Goal: Task Accomplishment & Management: Manage account settings

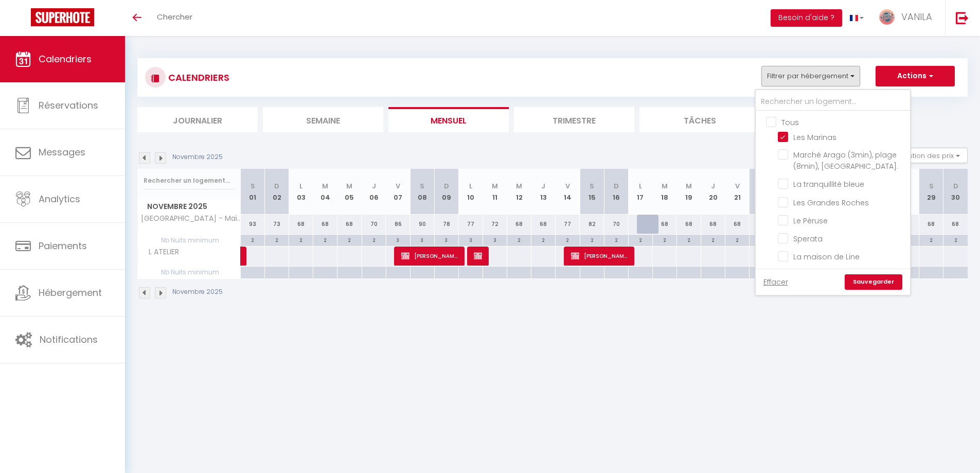
click at [770, 124] on input "Tous" at bounding box center [843, 121] width 154 height 10
checkbox input "true"
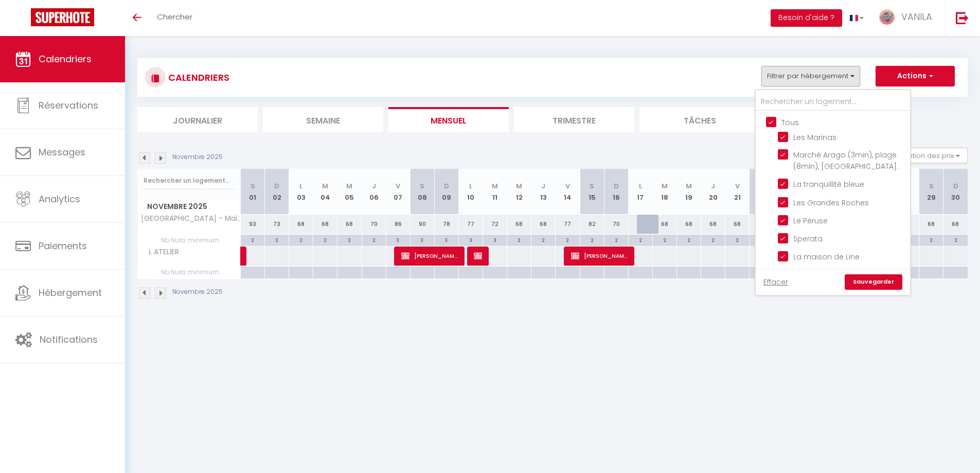
checkbox input "true"
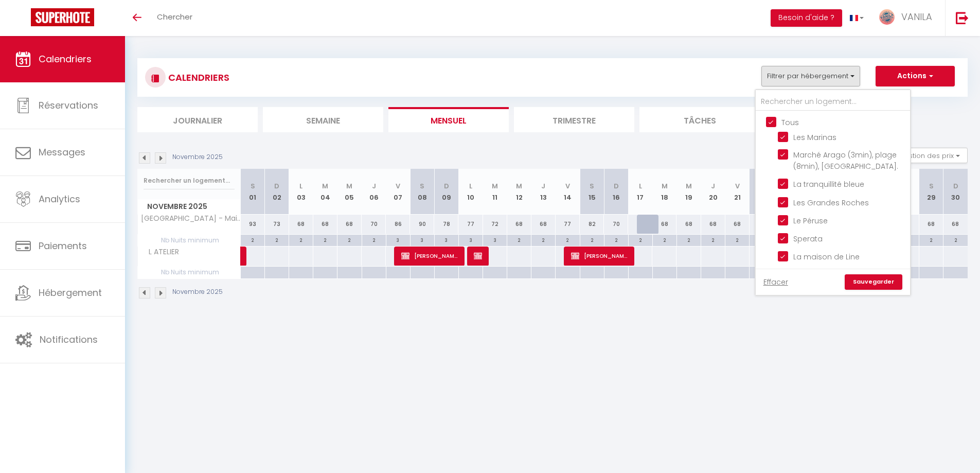
checkbox input "true"
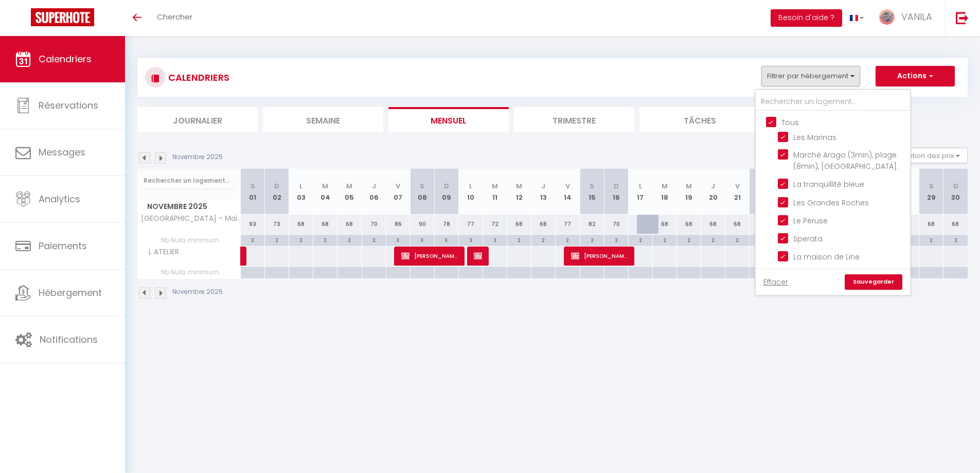
checkbox input "true"
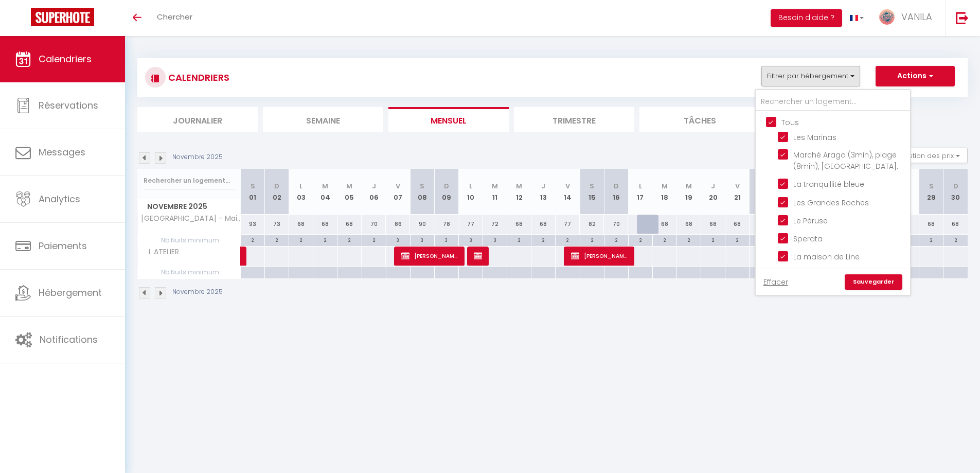
click at [881, 280] on link "Sauvegarder" at bounding box center [873, 281] width 58 height 15
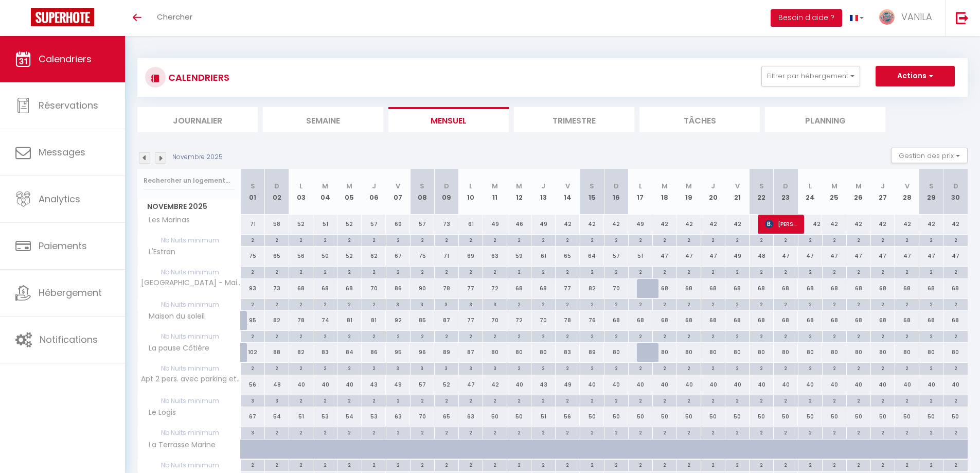
click at [141, 159] on img at bounding box center [144, 157] width 11 height 11
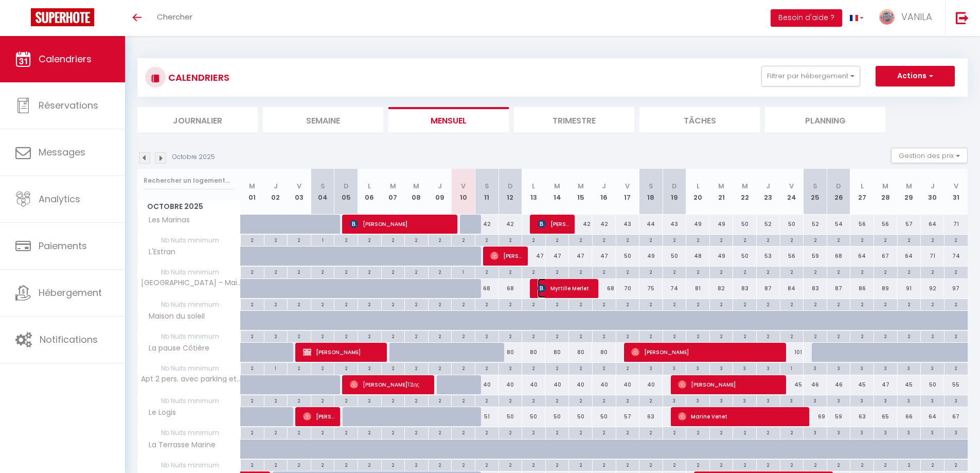
click at [578, 287] on span "Myrtille Merlet" at bounding box center [564, 288] width 55 height 20
select select "OK"
select select "1"
select select "0"
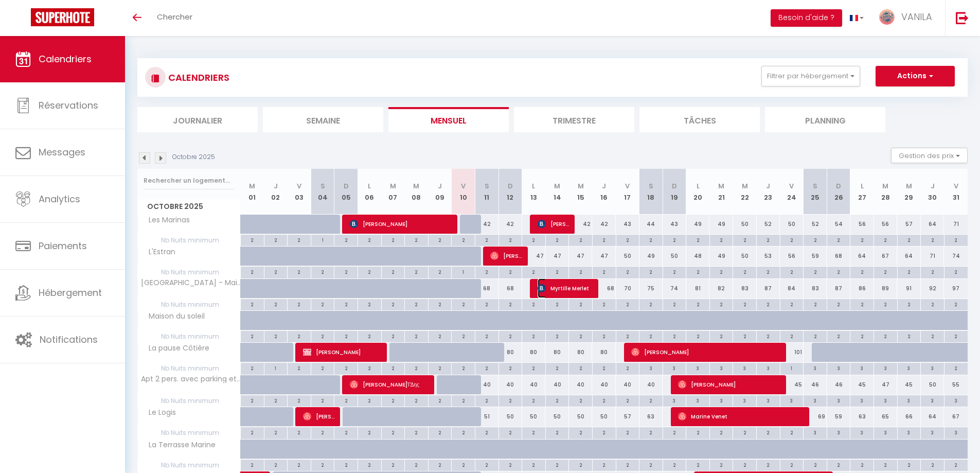
select select "1"
select select
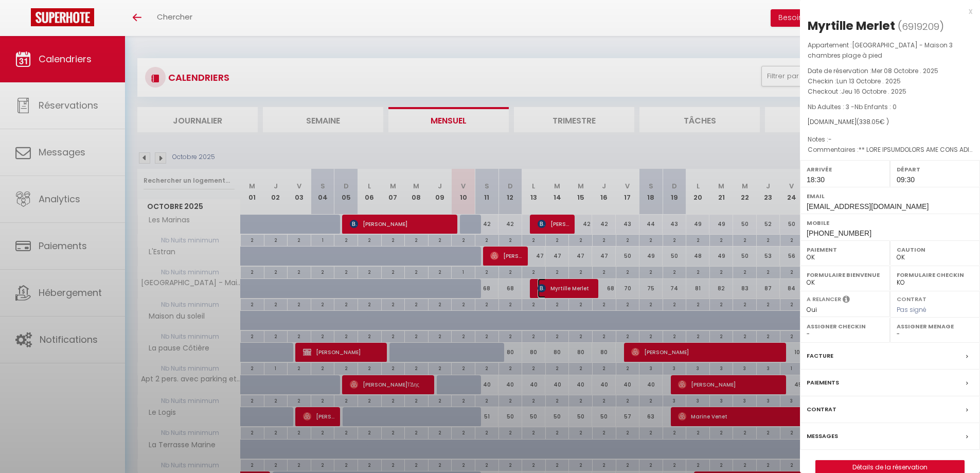
select select "31195"
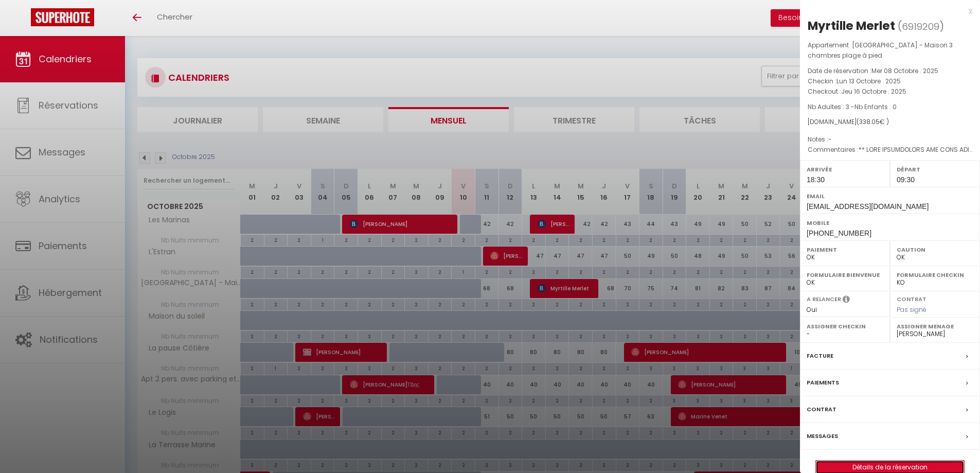
click at [908, 465] on link "Détails de la réservation" at bounding box center [889, 466] width 148 height 13
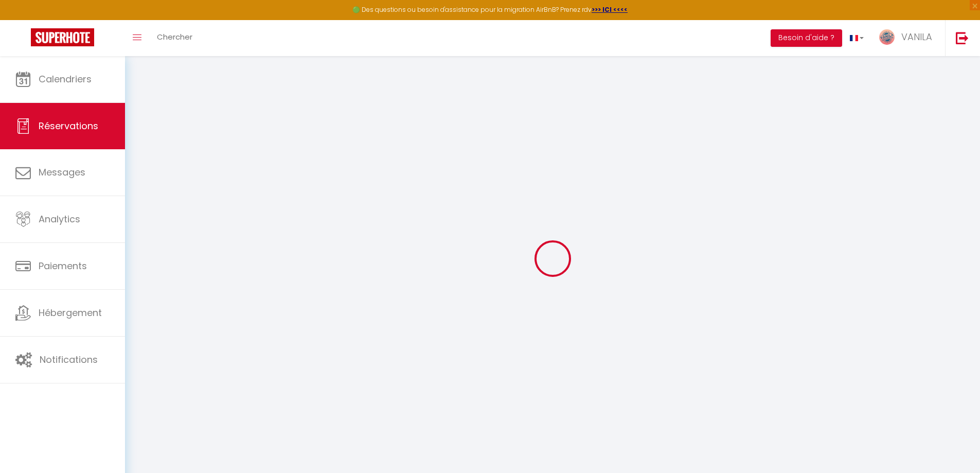
type input "Myrtille"
type input "Merlet"
type input "[EMAIL_ADDRESS][DOMAIN_NAME]"
type input "[PHONE_NUMBER]"
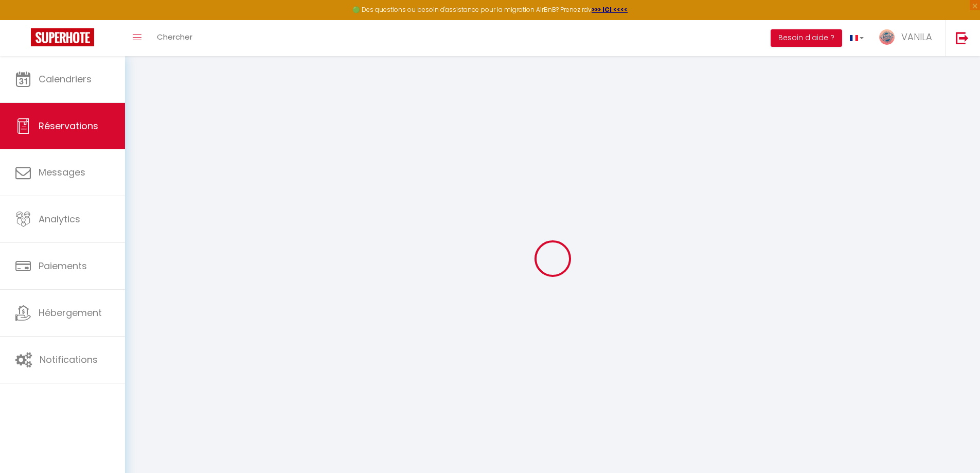
type input "0663630952"
type input "44340"
type input "[STREET_ADDRESS]"
type input "[DEMOGRAPHIC_DATA]"
select select "FR"
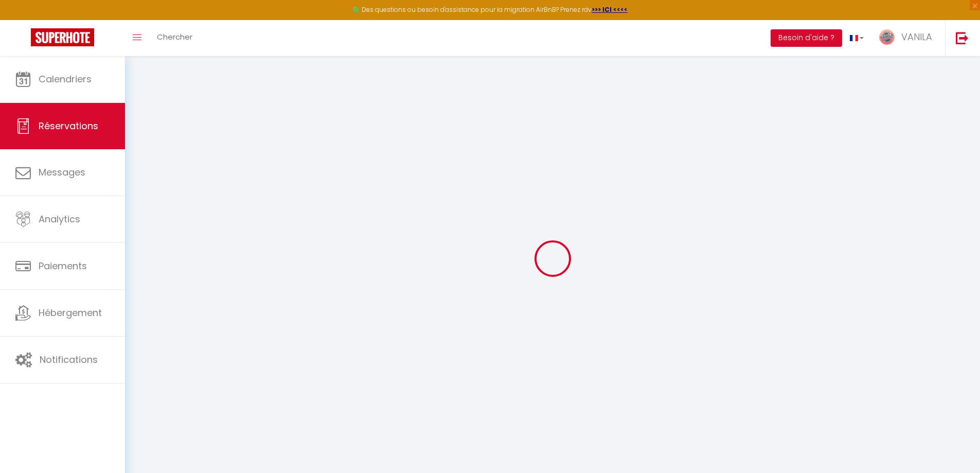
type input "45"
type input "55.66"
type input "4.1"
select select "43911"
select select "1"
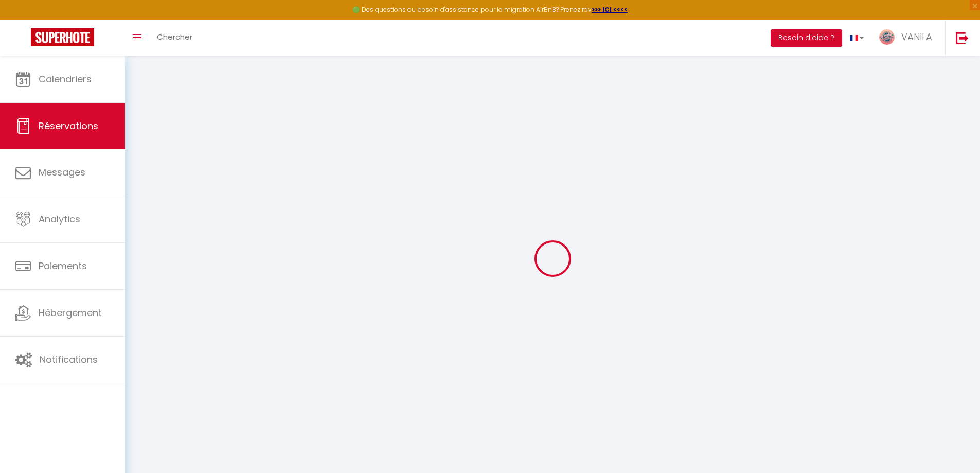
select select
type input "3"
select select "12"
select select "15"
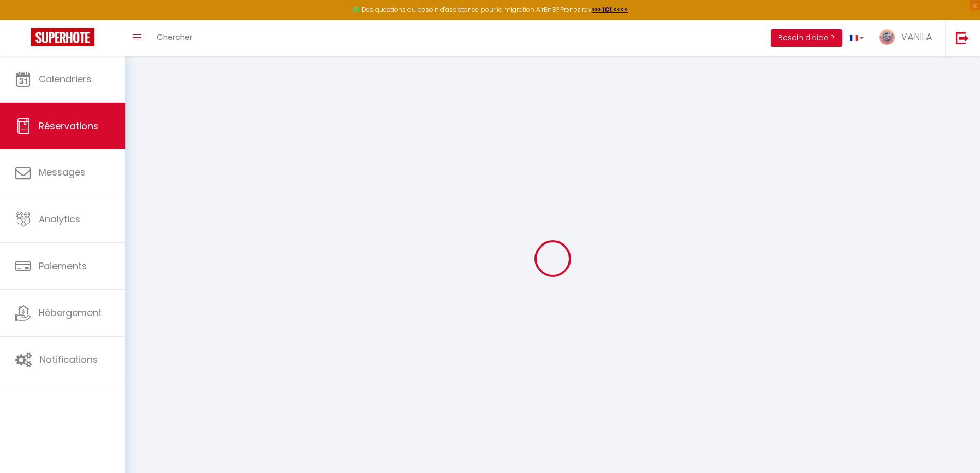
type input "212.43"
checkbox input "false"
type input "0"
select select "2"
type input "70"
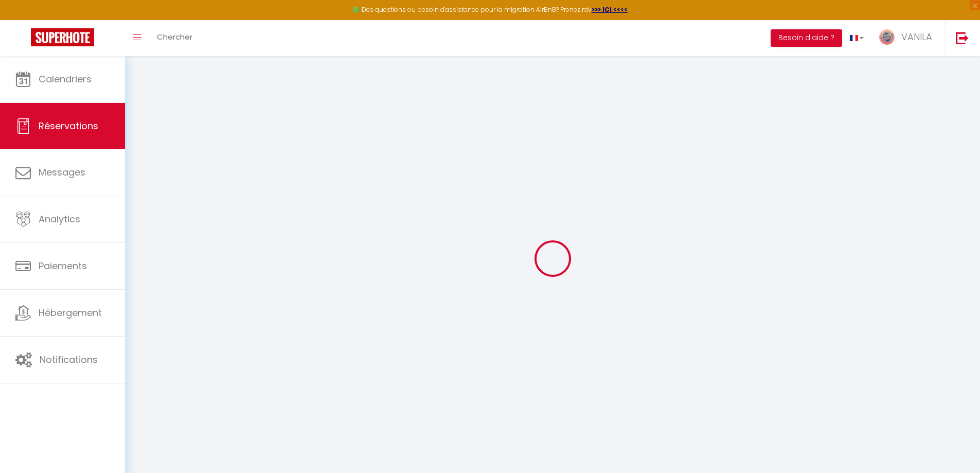
type input "0"
select select
checkbox input "false"
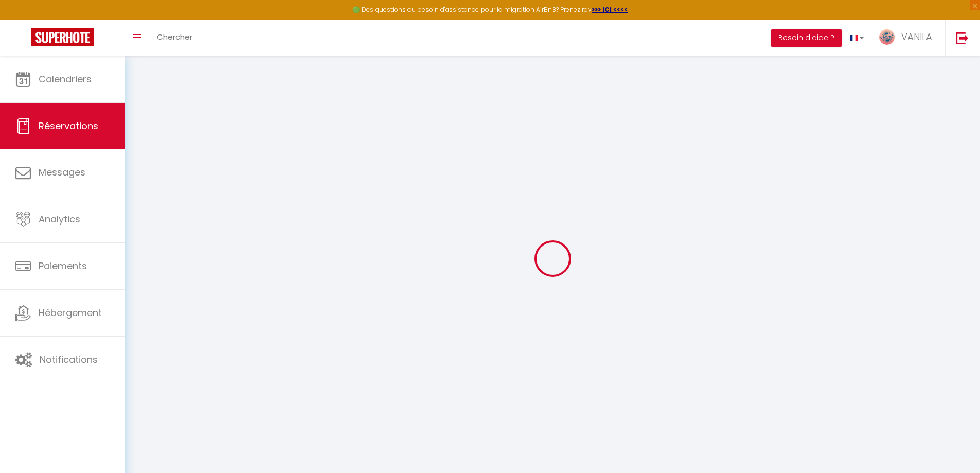
select select
checkbox input "false"
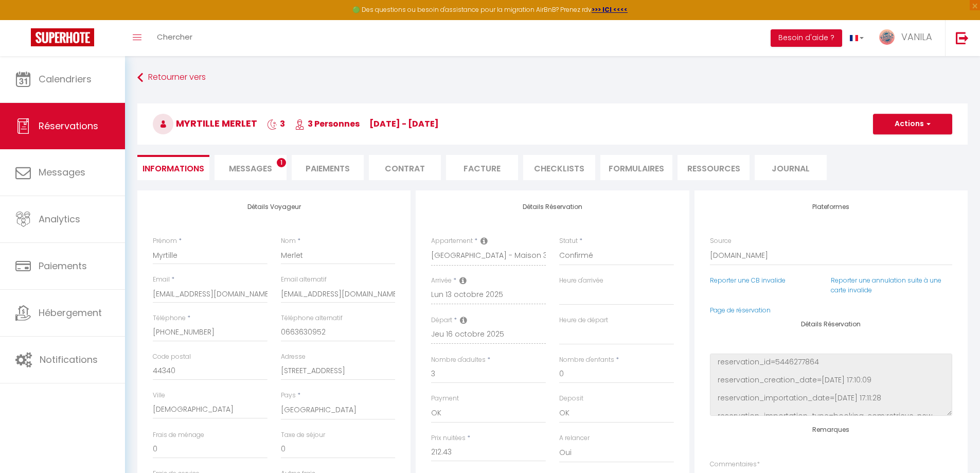
select select
checkbox input "false"
type textarea "** LORE IPSUMDOLORS AME CONS ADI-ELIT ** Seddoeiusmo tem i utlaboreetdo magna a…"
type input "70"
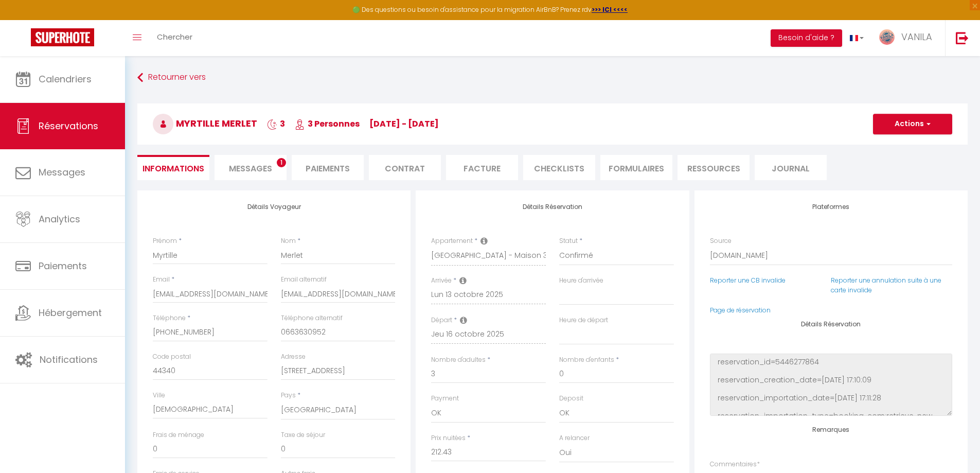
type input "10.62"
select select
checkbox input "false"
select select "18:30"
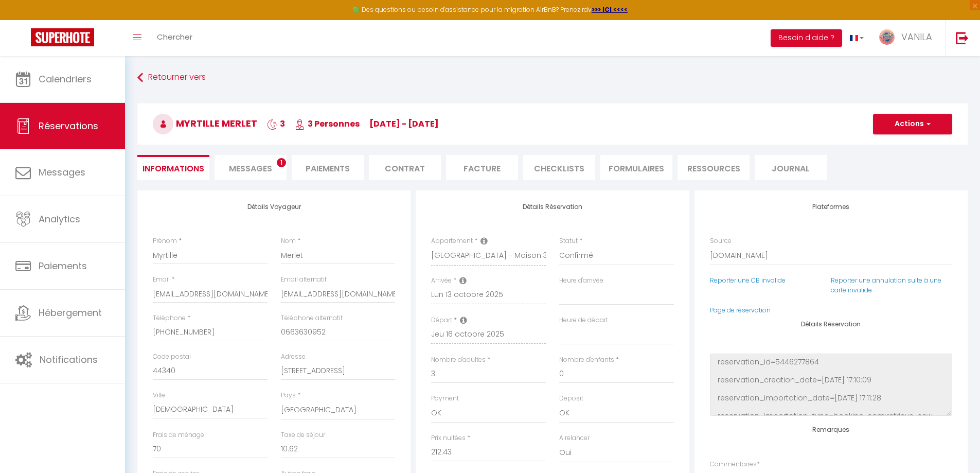
select select "09:30"
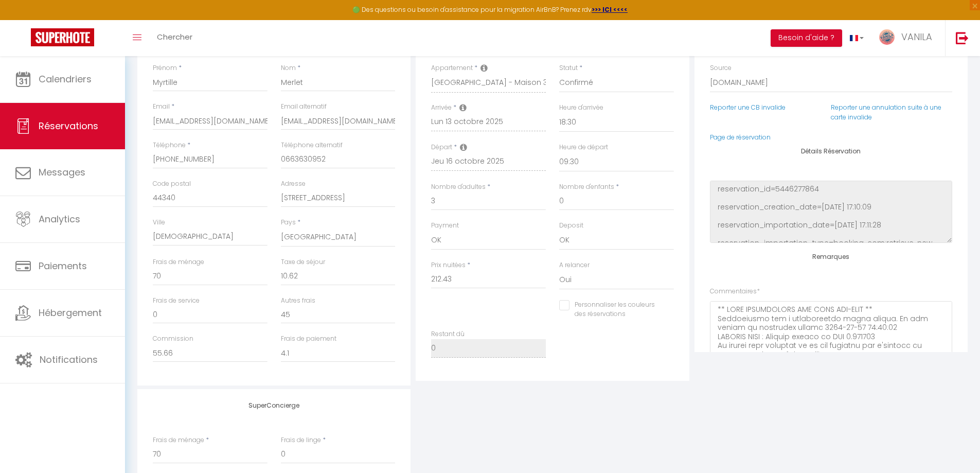
scroll to position [154, 0]
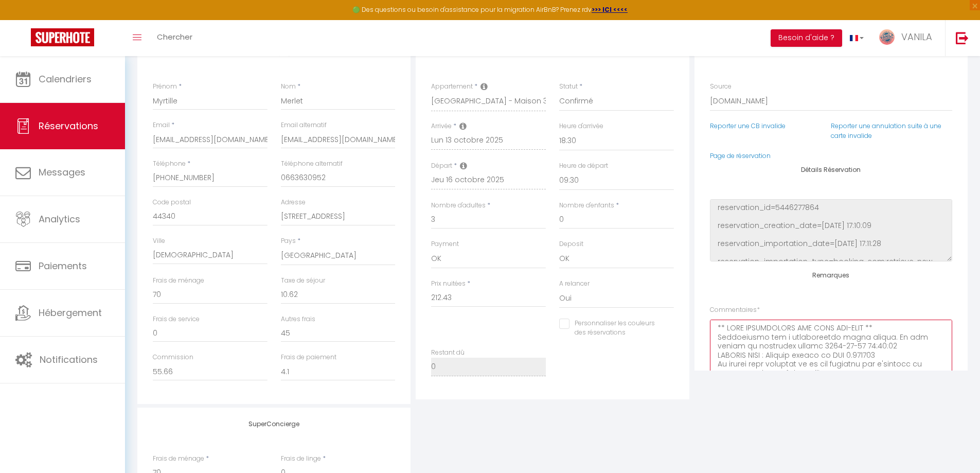
click at [712, 325] on textarea at bounding box center [831, 350] width 242 height 62
click at [759, 345] on textarea at bounding box center [831, 350] width 242 height 62
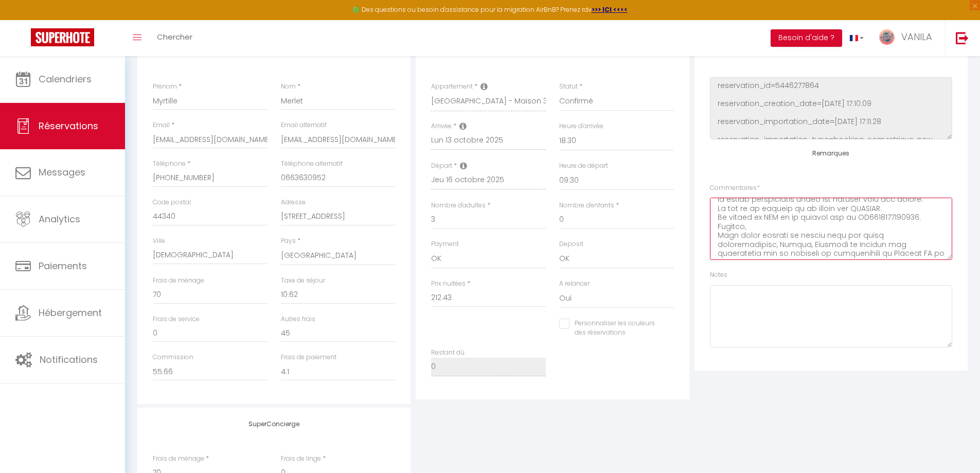
scroll to position [0, 0]
drag, startPoint x: 717, startPoint y: 330, endPoint x: 909, endPoint y: 248, distance: 208.7
click at [909, 248] on textarea at bounding box center [831, 228] width 242 height 62
click at [720, 205] on textarea "Ce client souhaiterait avoir une facture pour son séjour. Le nom de la société …" at bounding box center [831, 228] width 242 height 62
drag, startPoint x: 722, startPoint y: 207, endPoint x: 922, endPoint y: 212, distance: 200.6
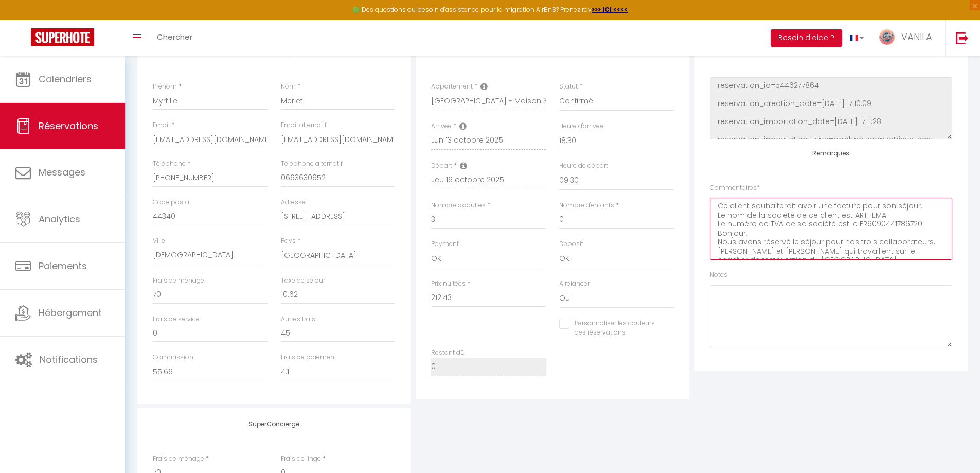
click at [922, 212] on textarea "Ce client souhaiterait avoir une facture pour son séjour. Le nom de la société …" at bounding box center [831, 228] width 242 height 62
drag, startPoint x: 716, startPoint y: 216, endPoint x: 889, endPoint y: 214, distance: 172.8
click at [889, 214] on textarea "Le nom de la société de ce client est ARTHEMA. Le numéro de TVA de sa société e…" at bounding box center [831, 228] width 242 height 62
type textarea "Le nom de la société de ce client est ARTHEMA. Le numéro de TVA de sa société e…"
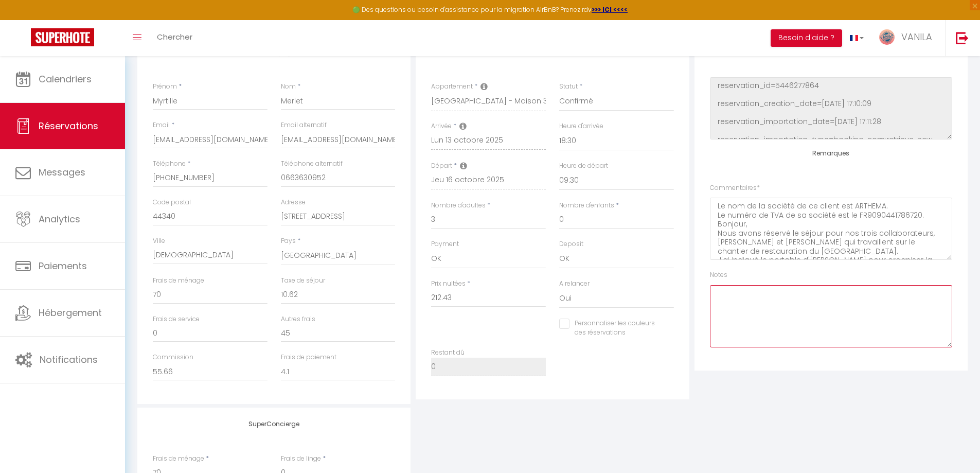
click at [734, 302] on textarea at bounding box center [831, 316] width 242 height 62
type textarea "Société ARTHEMA"
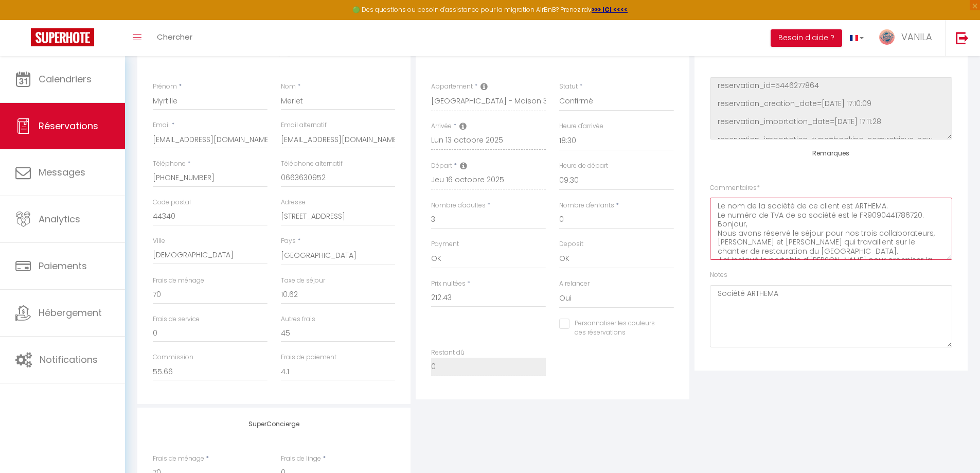
drag, startPoint x: 768, startPoint y: 223, endPoint x: 919, endPoint y: 224, distance: 150.7
click at [919, 224] on textarea "Le nom de la société de ce client est ARTHEMA. Le numéro de TVA de sa société e…" at bounding box center [831, 228] width 242 height 62
type textarea "Le nom de la société de ce client est ARTHEMA. Le numéro de Bonjour, Nous avons…"
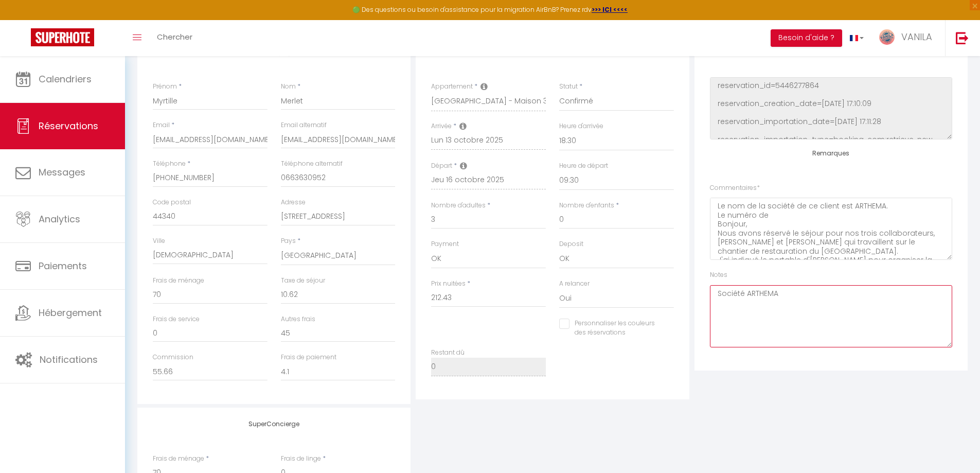
click at [796, 290] on textarea "Société ARTHEMA" at bounding box center [831, 316] width 242 height 62
paste textarea "TVA de sa société est le FR9090441786720."
type textarea "Société ARTHEMA = TVA de sa société est le FR9090441786720."
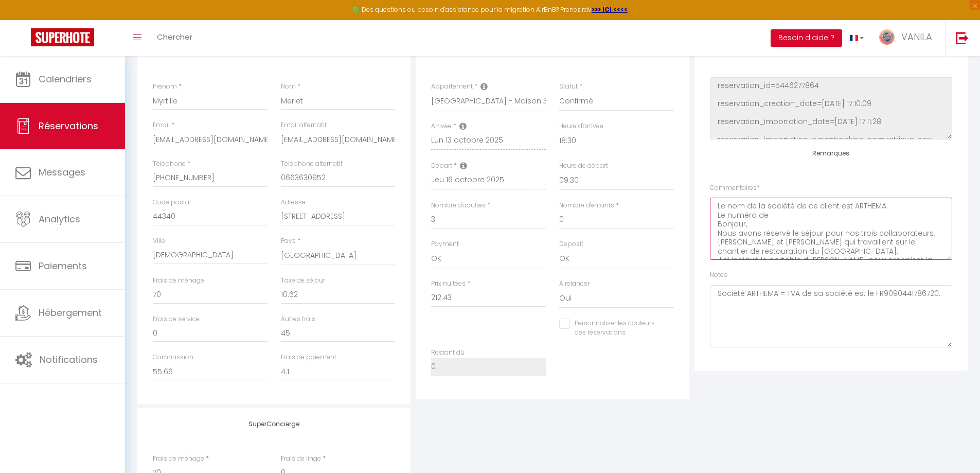
drag, startPoint x: 769, startPoint y: 222, endPoint x: 708, endPoint y: 212, distance: 61.5
click at [708, 212] on div "Plateformes Source Direct [DOMAIN_NAME] [DOMAIN_NAME] Chalet montagne Expedia G…" at bounding box center [830, 203] width 273 height 334
drag, startPoint x: 719, startPoint y: 213, endPoint x: 884, endPoint y: 243, distance: 168.2
click at [884, 243] on textarea "Bonjour, Nous avons réservé le séjour pour nos trois collaborateurs, [PERSON_NA…" at bounding box center [831, 228] width 242 height 62
drag, startPoint x: 727, startPoint y: 210, endPoint x: 862, endPoint y: 239, distance: 137.9
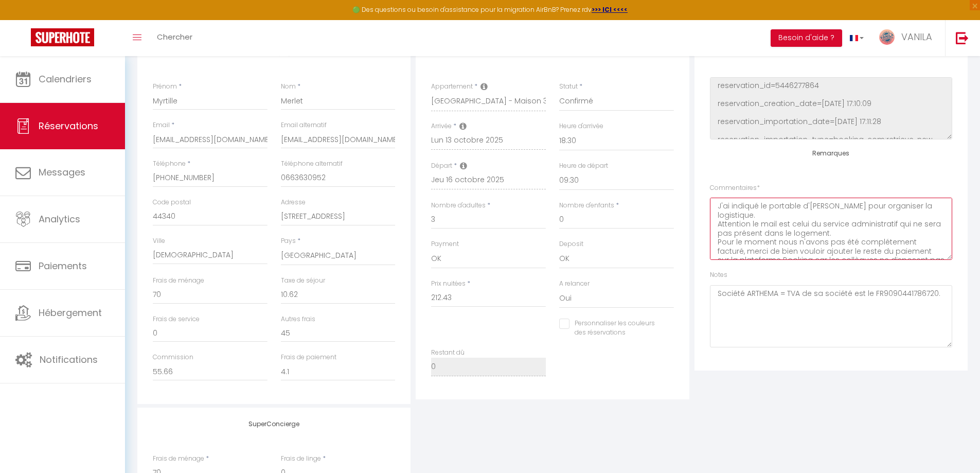
click at [862, 239] on textarea "J'ai indiqué le portable d'[PERSON_NAME] pour organiser la logistique. Attentio…" at bounding box center [831, 228] width 242 height 62
drag, startPoint x: 722, startPoint y: 206, endPoint x: 870, endPoint y: 238, distance: 151.1
click at [869, 238] on textarea "Pour le moment nous n'avons pas été complétement facturé, merci de bien vouloir…" at bounding box center [831, 228] width 242 height 62
type textarea "Merci d'avance. Cordialement, Myrtille Merlet, Assistante de gestion Arthema"
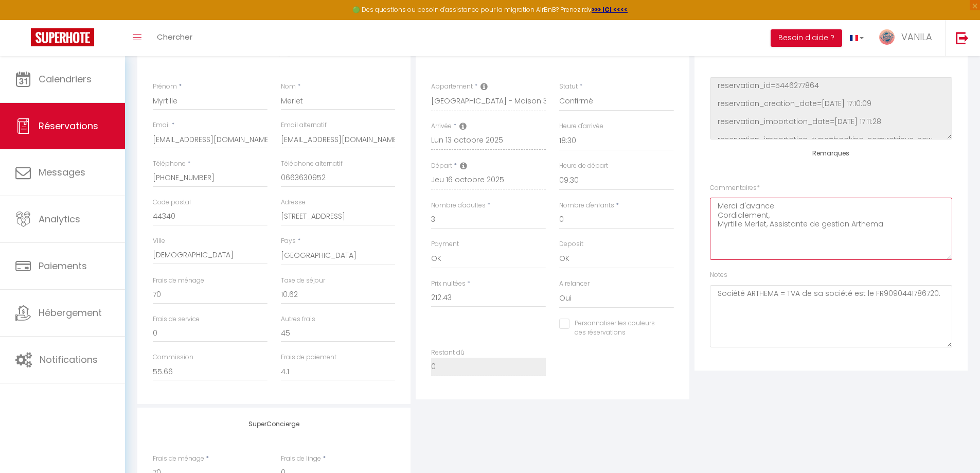
drag, startPoint x: 720, startPoint y: 213, endPoint x: 893, endPoint y: 252, distance: 177.6
click at [893, 252] on textarea "Merci d'avance. Cordialement, Myrtille Merlet, Assistante de gestion Arthema" at bounding box center [831, 228] width 242 height 62
type textarea "ARR : 2 lits doubles + 1 lit simple + 3 kits serviettes"
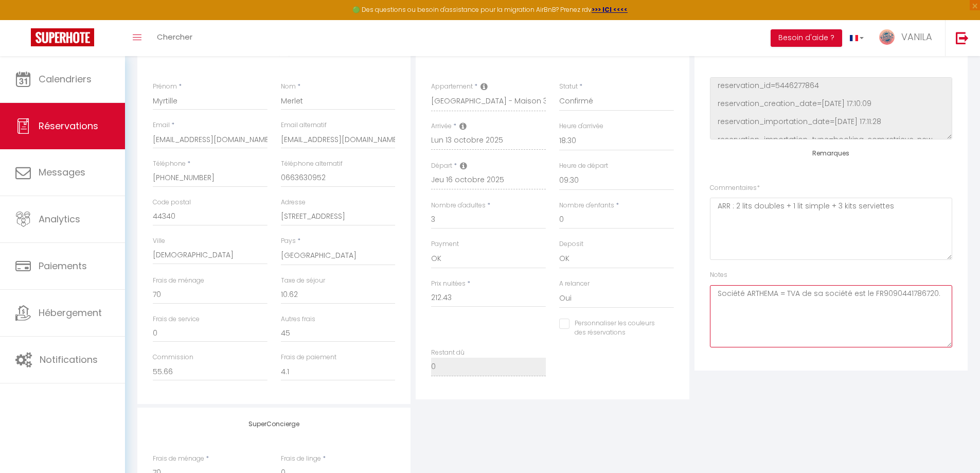
click at [937, 293] on textarea "Société ARTHEMA = TVA de sa société est le FR9090441786720." at bounding box center [831, 316] width 242 height 62
click at [870, 292] on textarea "Société ARTHEMA = TVA de sa société est le FR9090441786720 pour facture" at bounding box center [831, 316] width 242 height 62
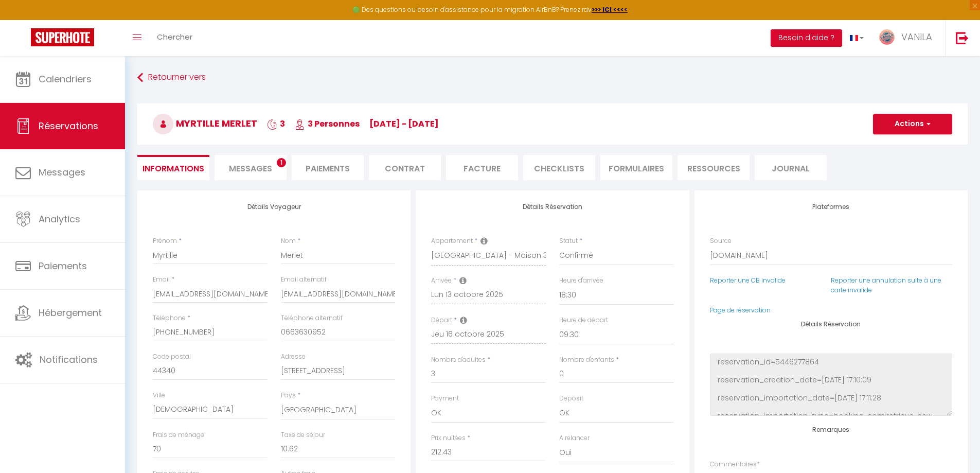
type textarea "Société ARTHEMA = TVA FR9090441786720 pour facture"
click at [905, 128] on button "Actions" at bounding box center [912, 124] width 79 height 21
click at [886, 146] on link "Enregistrer" at bounding box center [901, 146] width 81 height 13
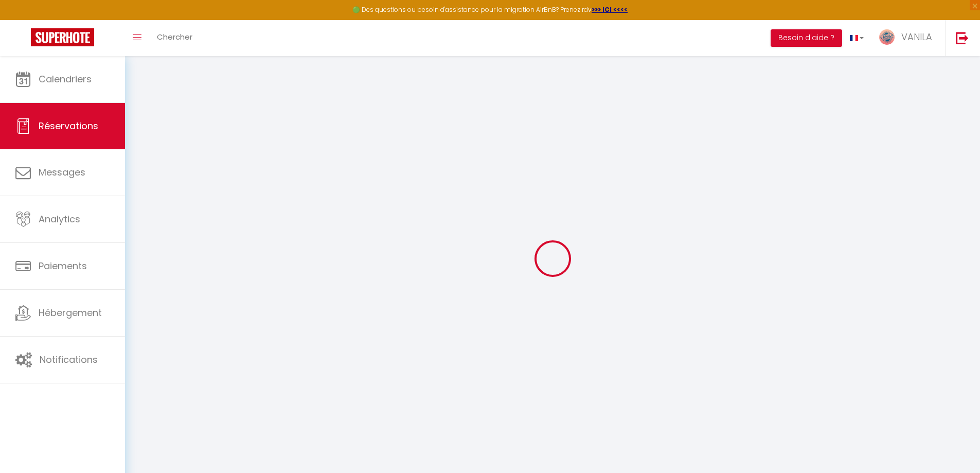
select select "not_cancelled"
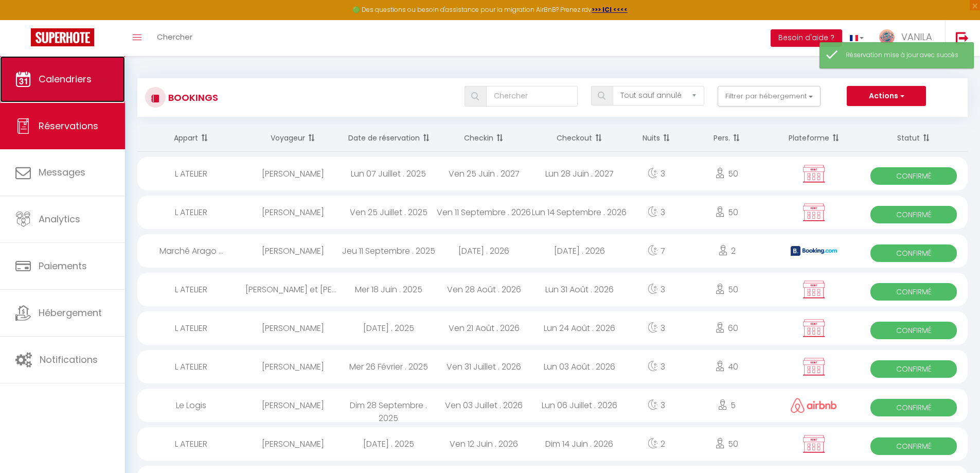
click at [83, 95] on link "Calendriers" at bounding box center [62, 79] width 125 height 46
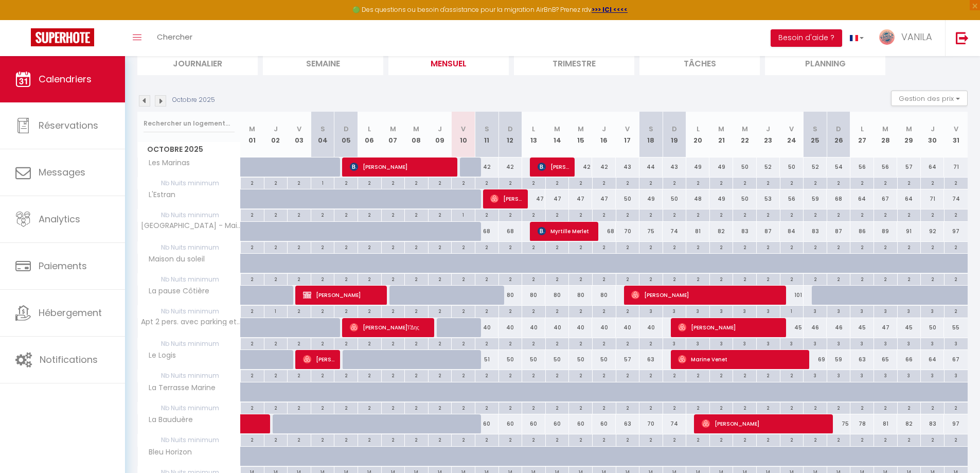
scroll to position [51, 0]
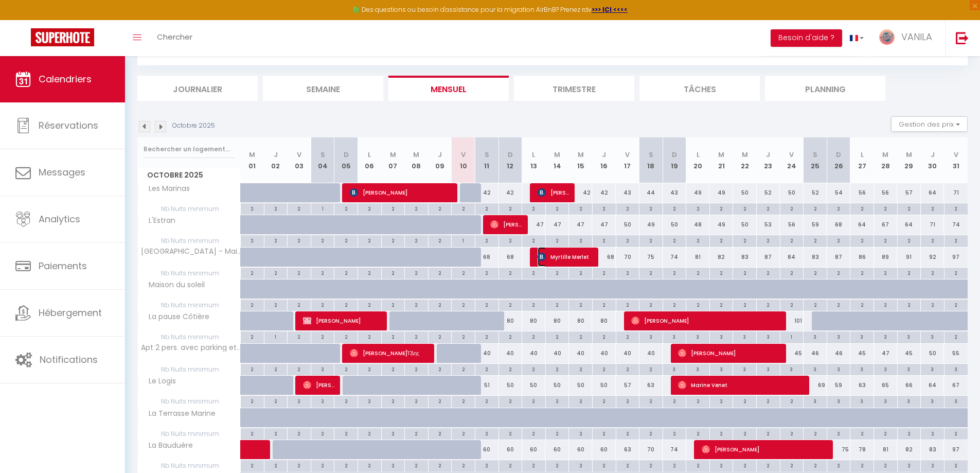
click at [576, 259] on span "Myrtille Merlet" at bounding box center [564, 257] width 55 height 20
select select "OK"
select select "1"
select select "0"
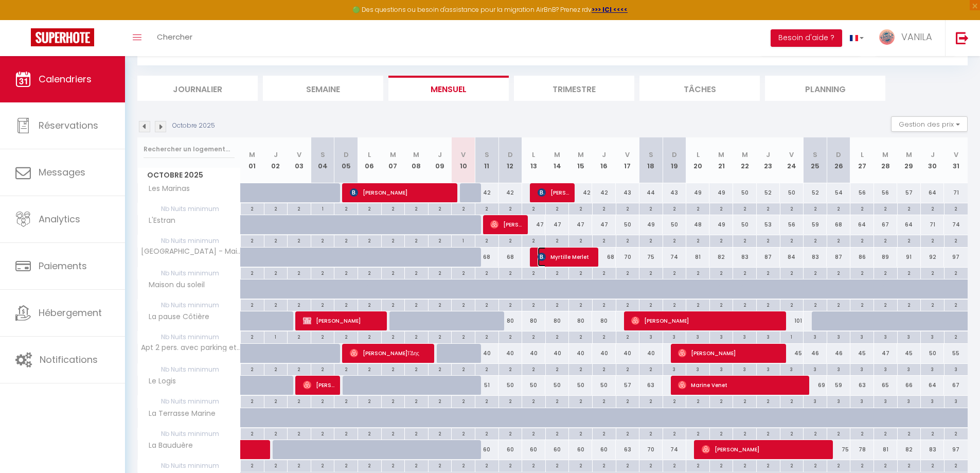
select select "1"
select select
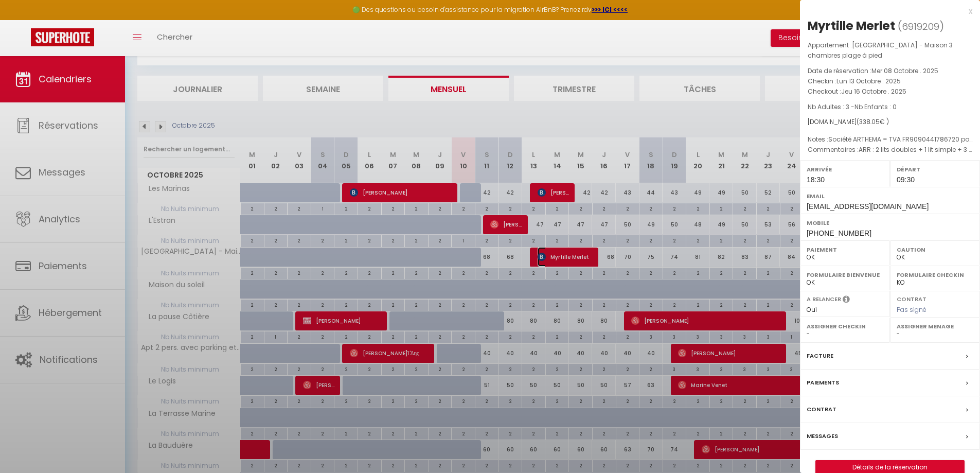
select select "31195"
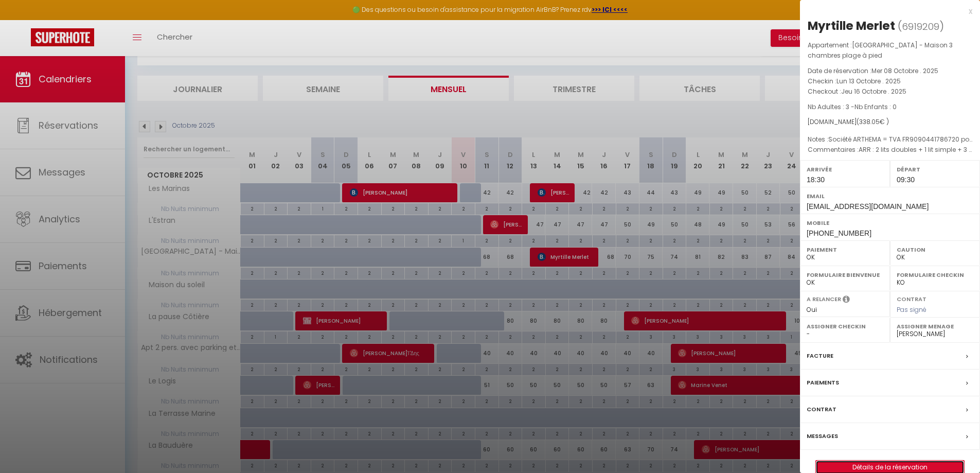
click at [882, 464] on link "Détails de la réservation" at bounding box center [889, 466] width 148 height 13
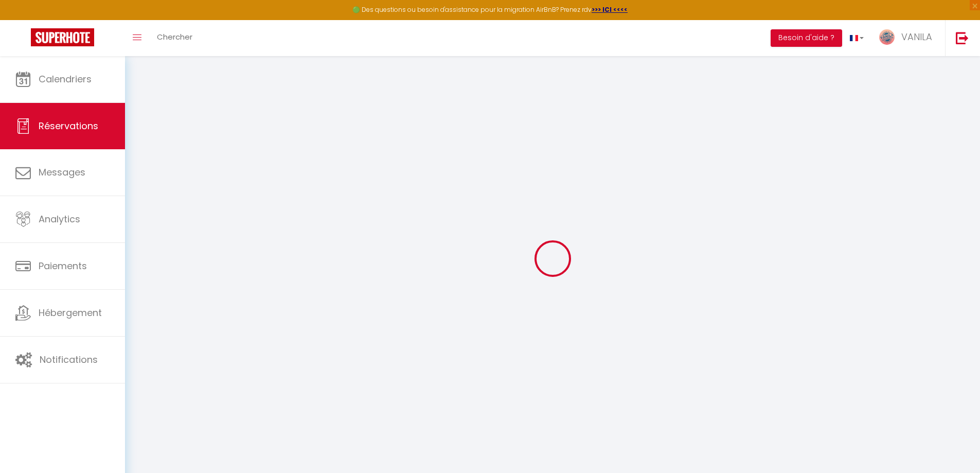
select select
checkbox input "false"
select select
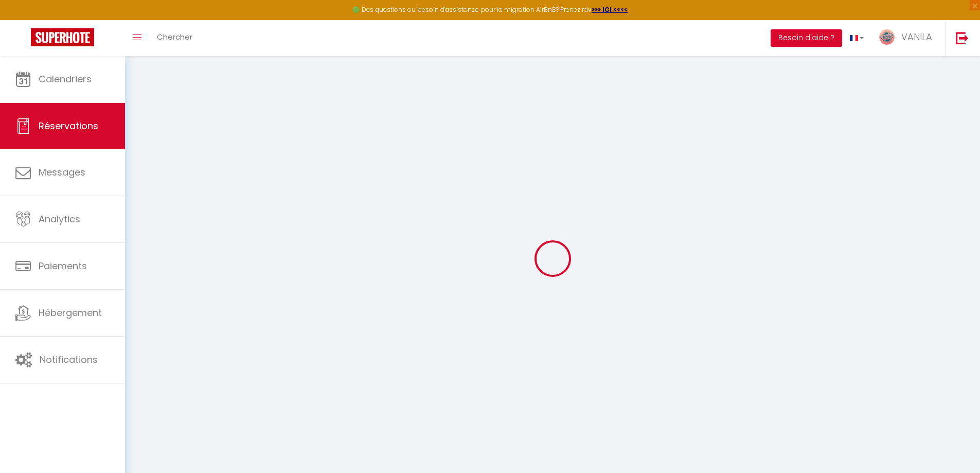
checkbox input "false"
type textarea "ARR : 2 lits doubles + 1 lit simple + 3 kits serviettes"
type textarea "Société ARTHEMA = TVA FR9090441786720 pour facture"
type input "70"
type input "10.62"
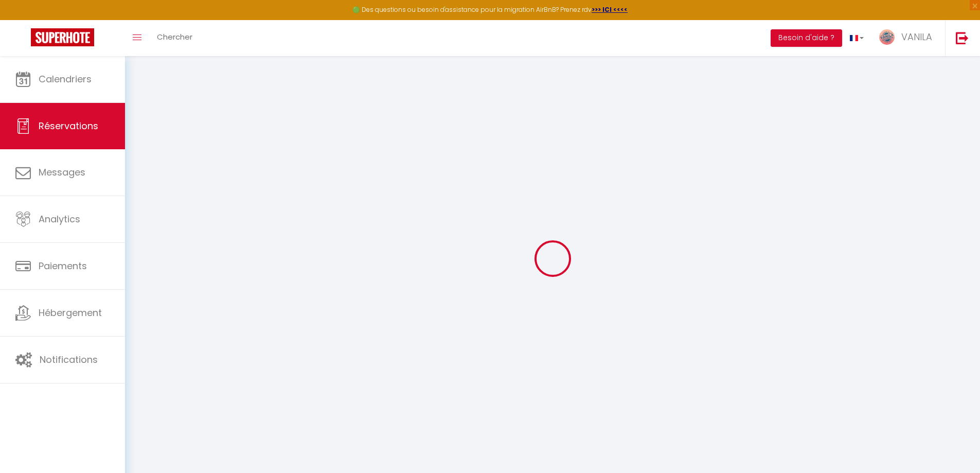
select select
checkbox input "false"
select select "18:30"
select select "09:30"
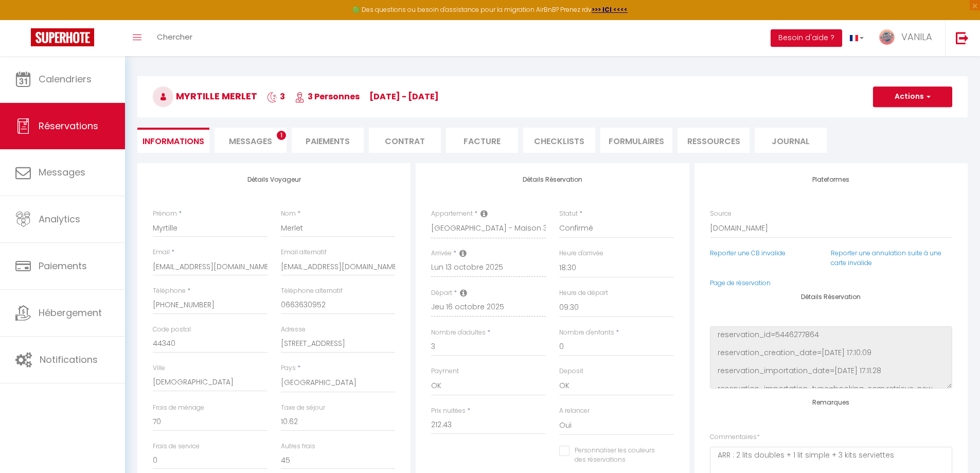
scroll to position [51, 0]
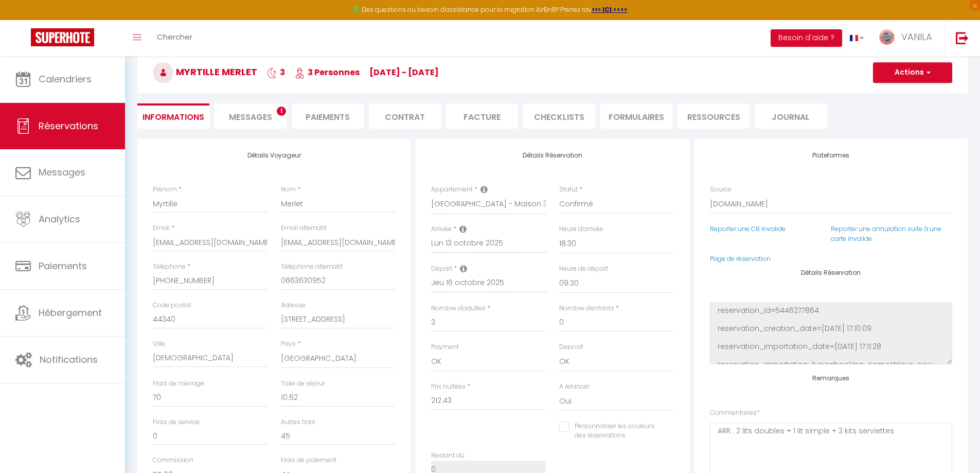
click at [244, 116] on span "Messages" at bounding box center [250, 117] width 43 height 12
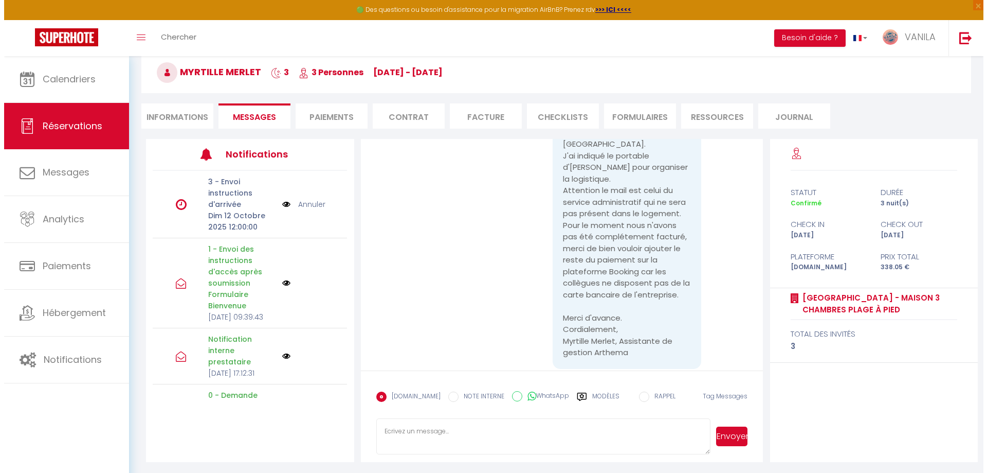
scroll to position [922, 0]
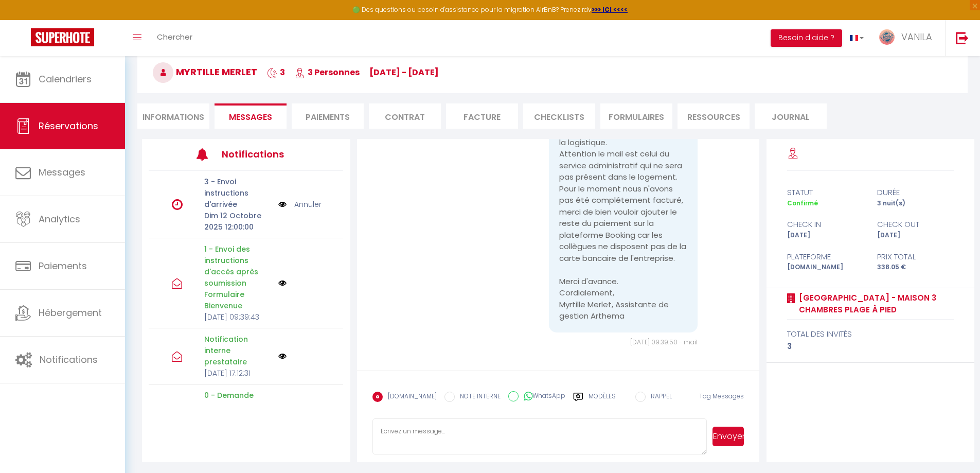
click at [337, 114] on li "Paiements" at bounding box center [328, 115] width 72 height 25
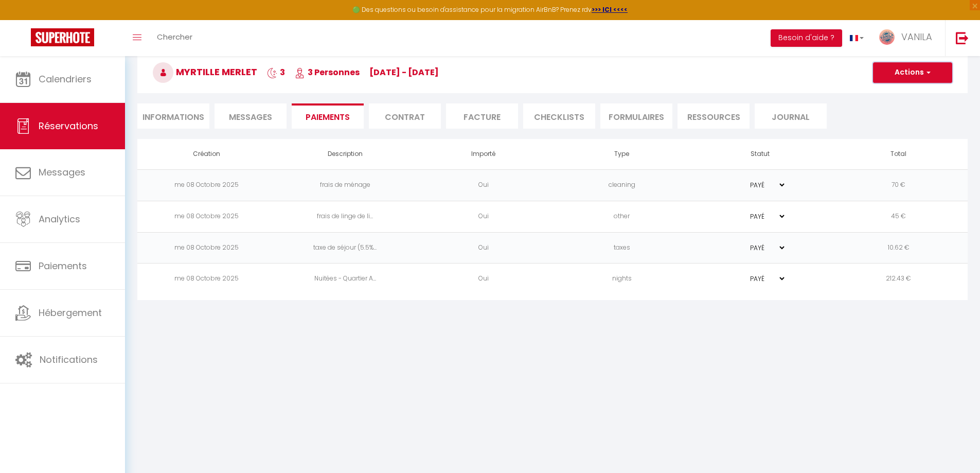
click at [910, 82] on button "Actions" at bounding box center [912, 72] width 79 height 21
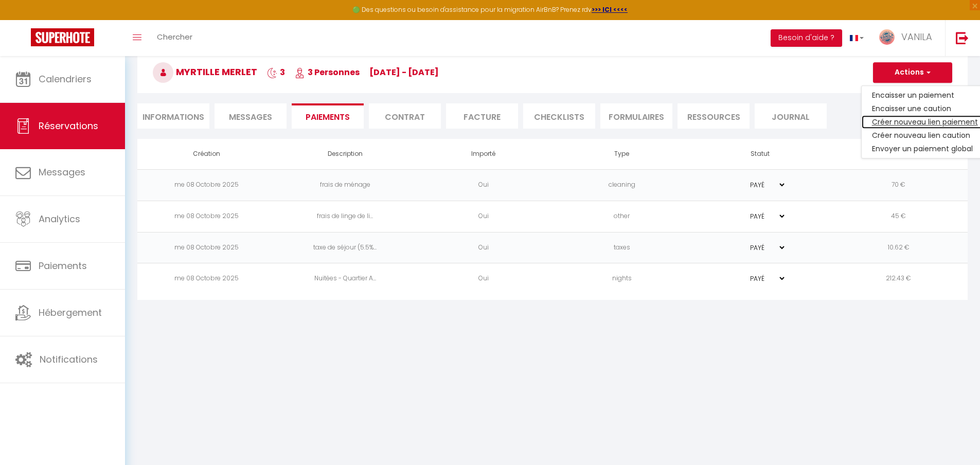
click at [909, 124] on link "Créer nouveau lien paiement" at bounding box center [924, 121] width 126 height 13
select select "nights"
type input "[EMAIL_ADDRESS][DOMAIN_NAME]"
select select "4354"
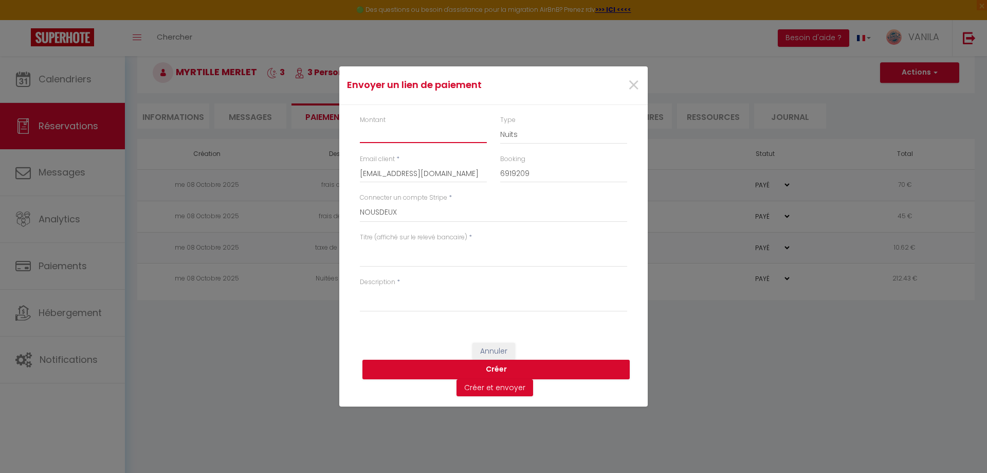
click at [406, 141] on input "Montant" at bounding box center [423, 133] width 127 height 19
type input "45"
click at [518, 138] on select "Nuits Frais de ménage Taxe de séjour [GEOGRAPHIC_DATA]" at bounding box center [563, 134] width 127 height 20
select select "other"
click at [500, 124] on select "Nuits Frais de ménage Taxe de séjour [GEOGRAPHIC_DATA]" at bounding box center [563, 134] width 127 height 20
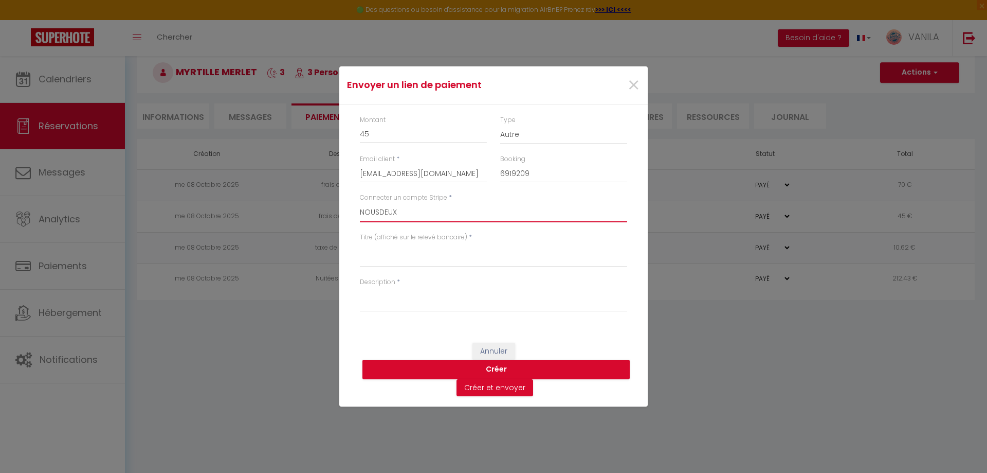
click at [441, 216] on select "NOUSDEUX [PERSON_NAME] L ATELIER [PERSON_NAME]" at bounding box center [493, 213] width 267 height 20
select select "16241"
click at [360, 203] on select "NOUSDEUX [PERSON_NAME] L ATELIER [PERSON_NAME]" at bounding box center [493, 213] width 267 height 20
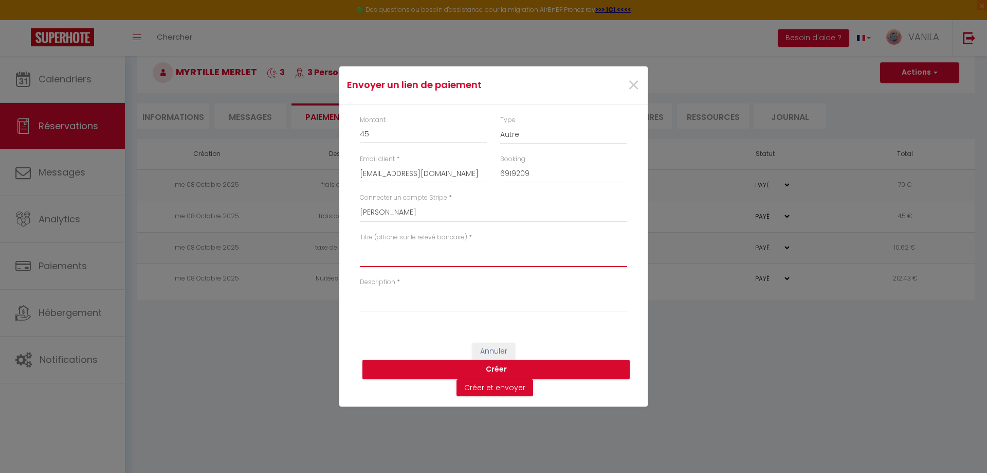
click at [422, 260] on textarea "Titre (affiché sur le relevé bancaire)" at bounding box center [493, 254] width 267 height 25
type textarea "Complément de réservations (draps&serviettes)"
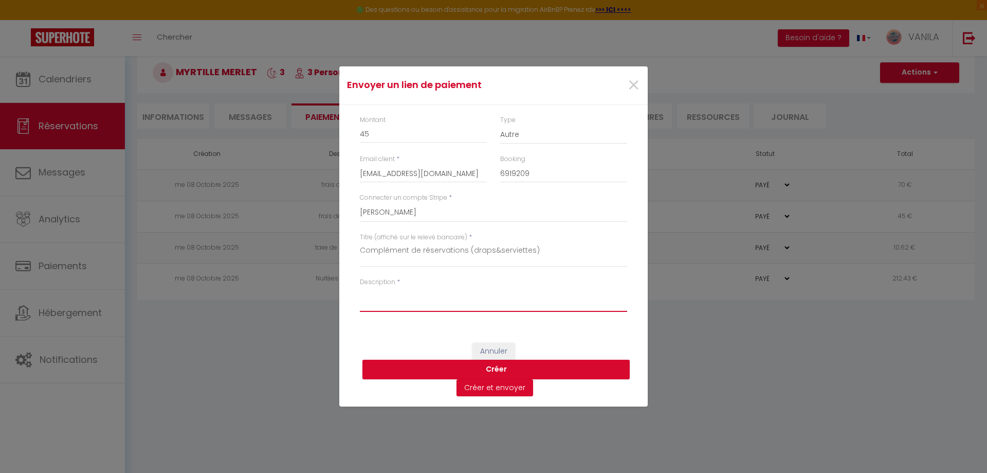
click at [395, 304] on textarea "Description" at bounding box center [493, 299] width 267 height 25
paste textarea "Complément de réservations (draps&serviettes)"
click at [488, 295] on textarea "Complément de réservations (draps&serviettes)" at bounding box center [493, 299] width 267 height 25
click at [495, 294] on textarea "Complément de réservations (draps &serviettes)" at bounding box center [493, 299] width 267 height 25
type textarea "Complément de réservations (draps & serviettes)"
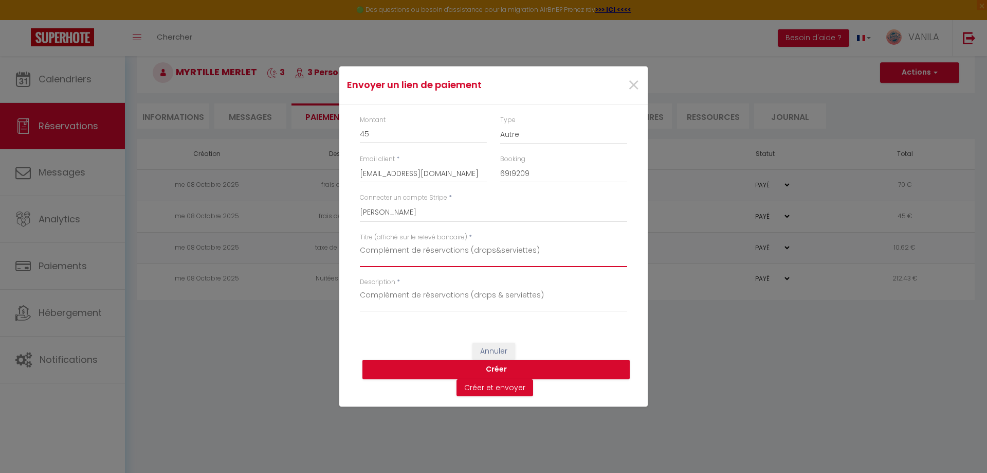
click at [489, 250] on textarea "Complément de réservations (draps&serviettes)" at bounding box center [493, 254] width 267 height 25
click at [497, 250] on textarea "Complément de réservations (draps &serviettes)" at bounding box center [493, 254] width 267 height 25
click at [464, 253] on textarea "Complément de réservations (draps & serviettes)" at bounding box center [493, 254] width 267 height 25
type textarea "Complément de réservation (draps & serviettes)"
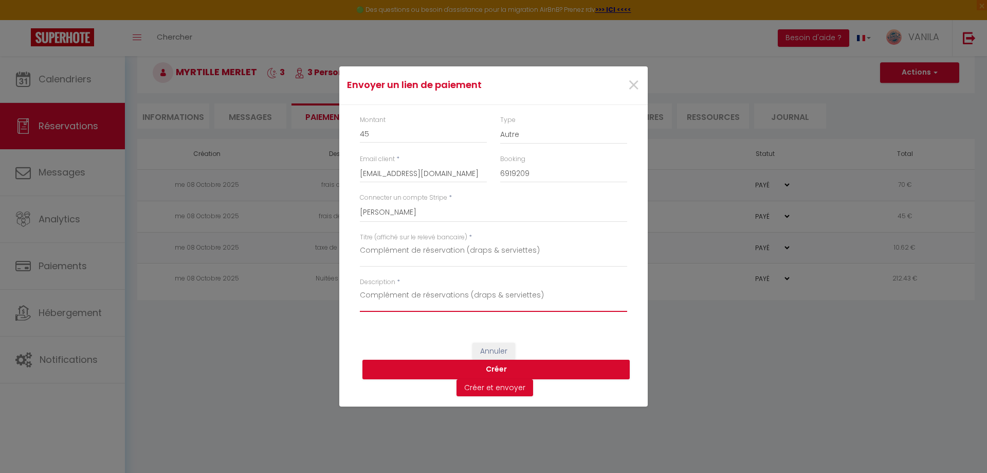
click at [462, 295] on textarea "Complément de réservations (draps & serviettes)" at bounding box center [493, 299] width 267 height 25
click at [465, 295] on textarea "Complément de réservations (draps & serviettes)" at bounding box center [493, 299] width 267 height 25
type textarea "Complément de réservation (draps & serviettes)"
click at [491, 388] on button "Créer et envoyer" at bounding box center [495, 387] width 77 height 17
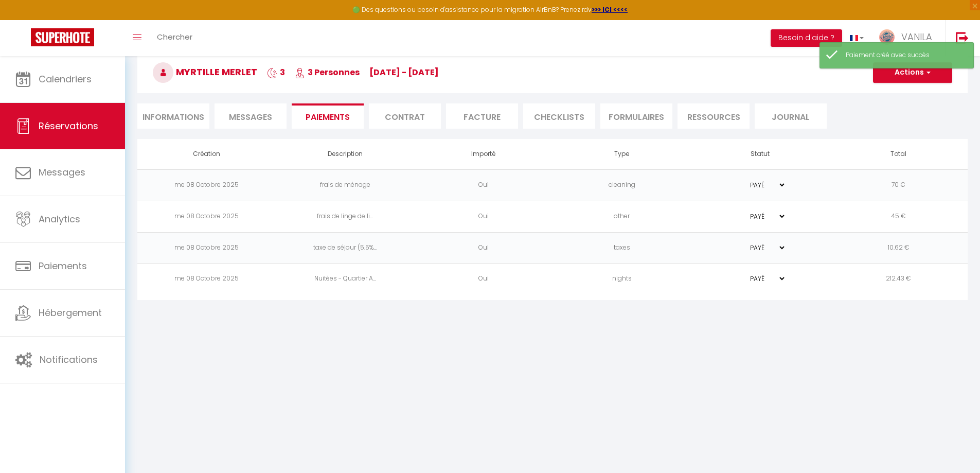
select select "fr"
type input "[EMAIL_ADDRESS][DOMAIN_NAME]"
type input "Demande de paiement"
type textarea "Bonjour, Nous vous invitons à cliquer sur le lien ci-dessous pour effectuer le …"
select select "0"
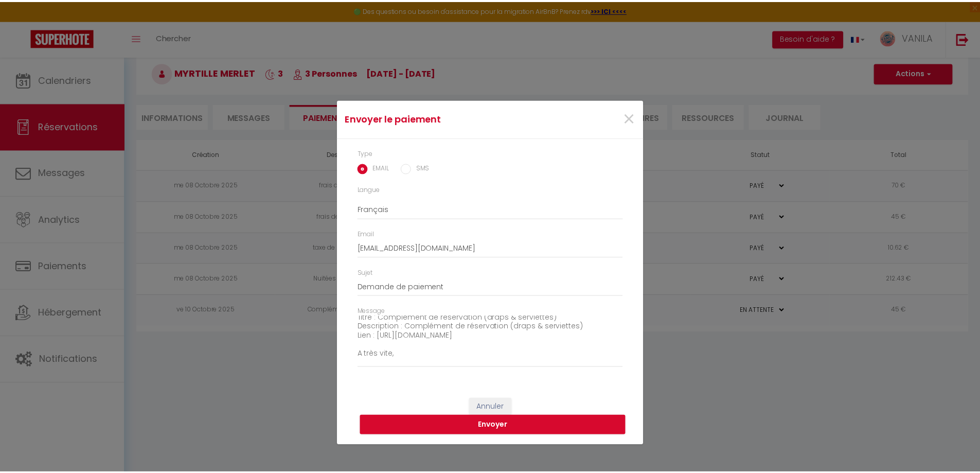
scroll to position [72, 0]
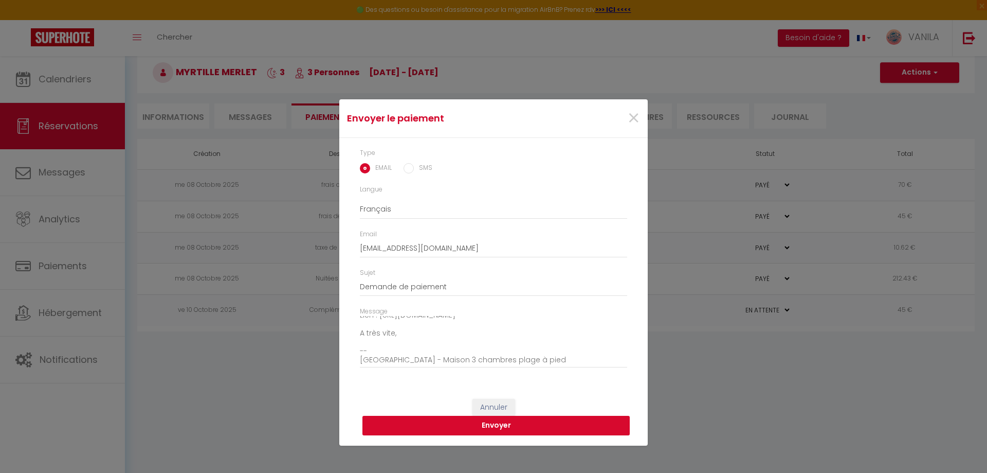
click at [516, 429] on button "Envoyer" at bounding box center [495, 425] width 267 height 20
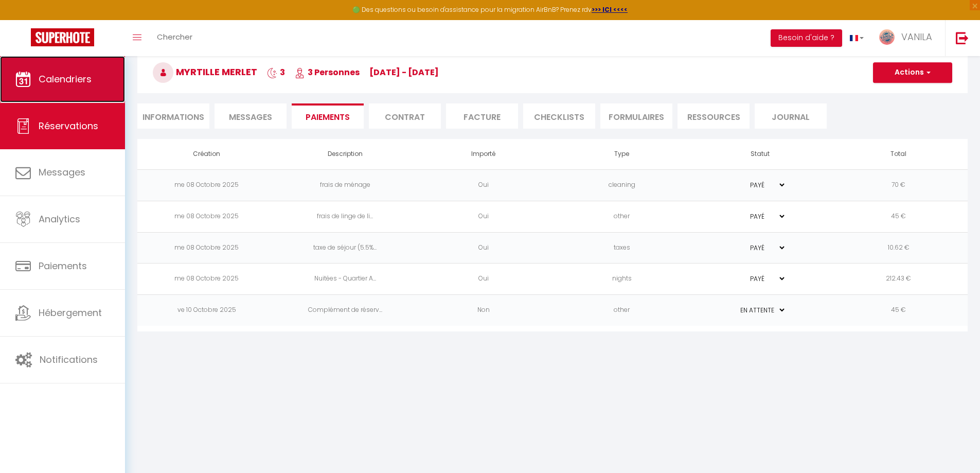
click at [101, 64] on link "Calendriers" at bounding box center [62, 79] width 125 height 46
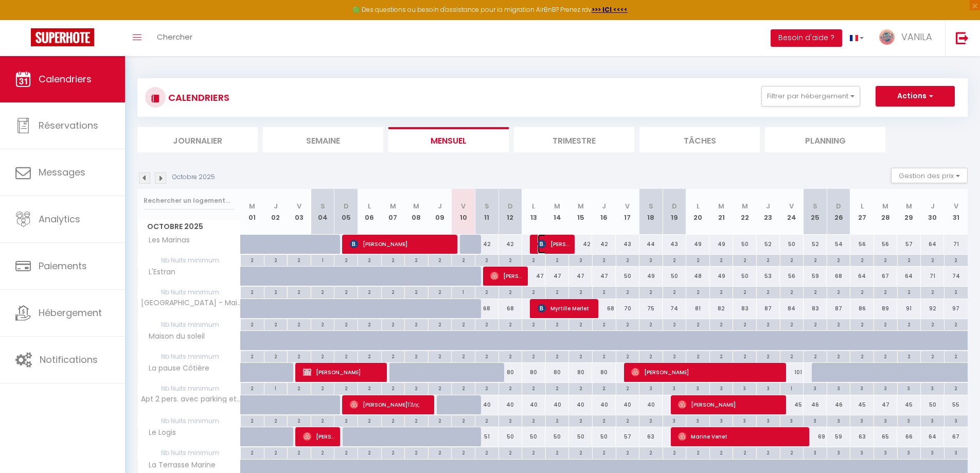
click at [550, 244] on span "[PERSON_NAME]" at bounding box center [552, 244] width 31 height 20
select select "OK"
select select "KO"
select select "1"
select select "0"
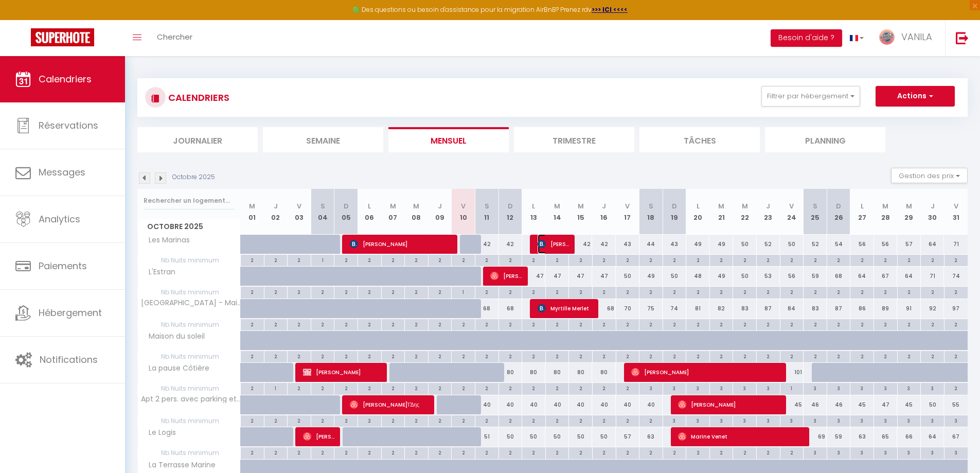
select select "1"
select select
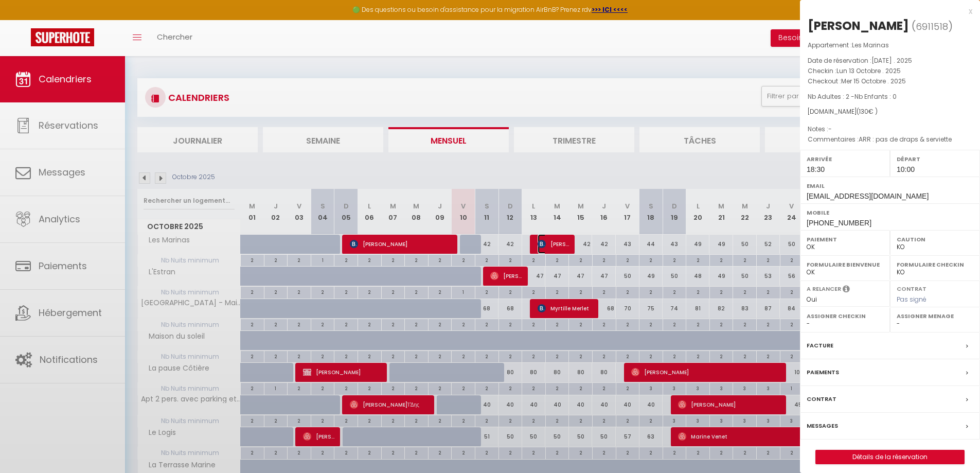
select select "13636"
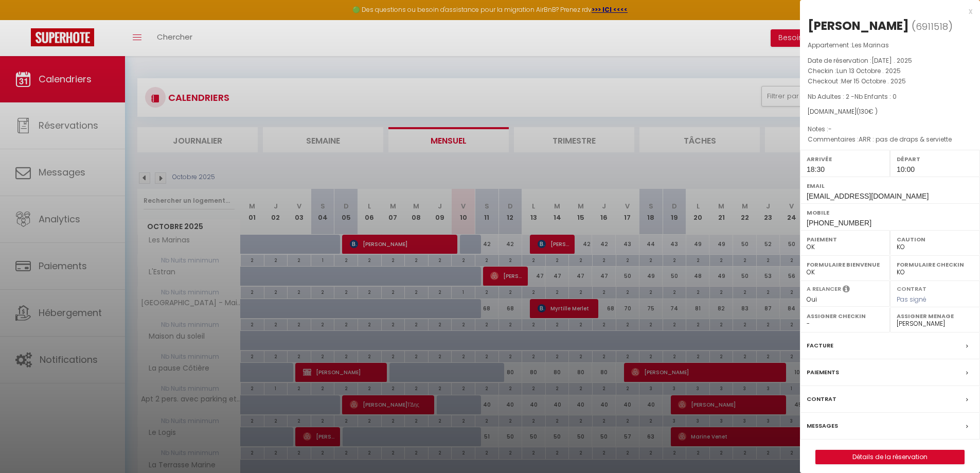
click at [553, 315] on div at bounding box center [490, 236] width 980 height 473
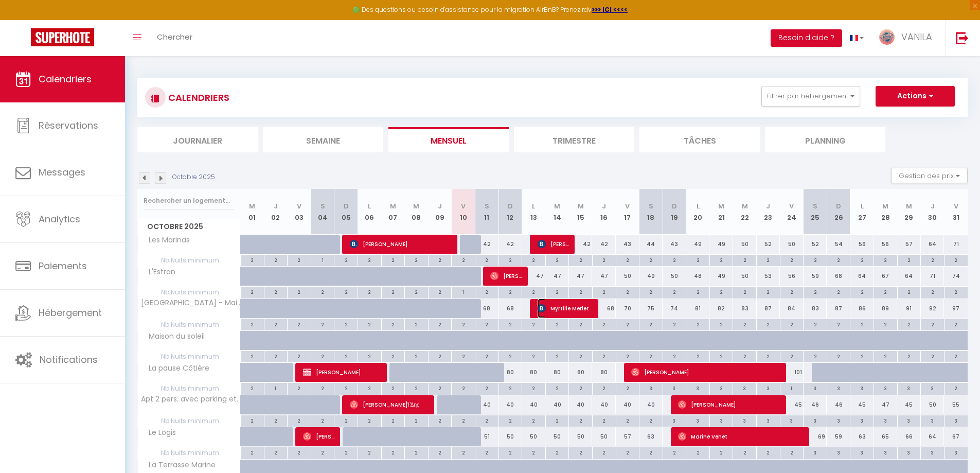
click at [556, 312] on span "Myrtille Merlet" at bounding box center [564, 308] width 55 height 20
select select "OK"
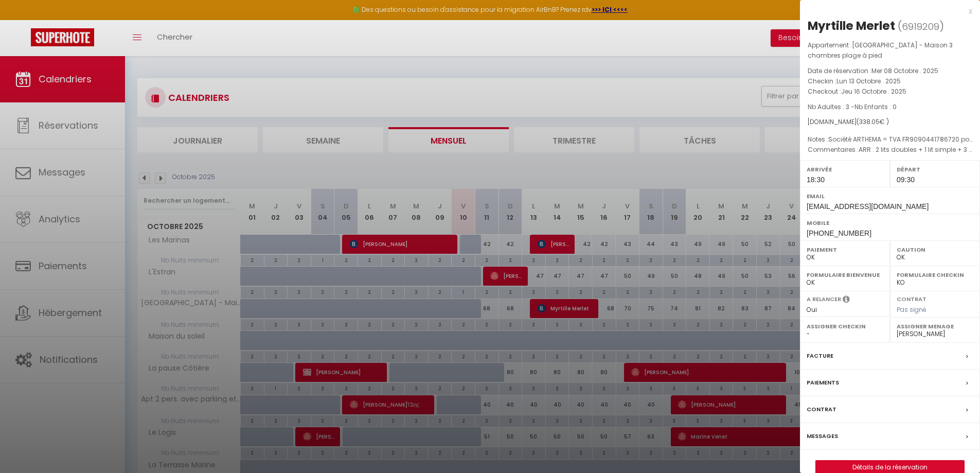
click at [556, 312] on div at bounding box center [490, 236] width 980 height 473
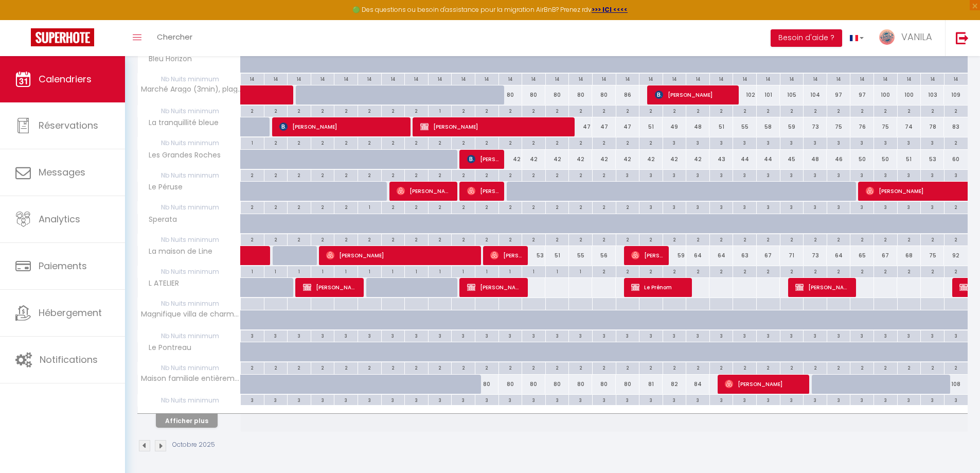
scroll to position [471, 0]
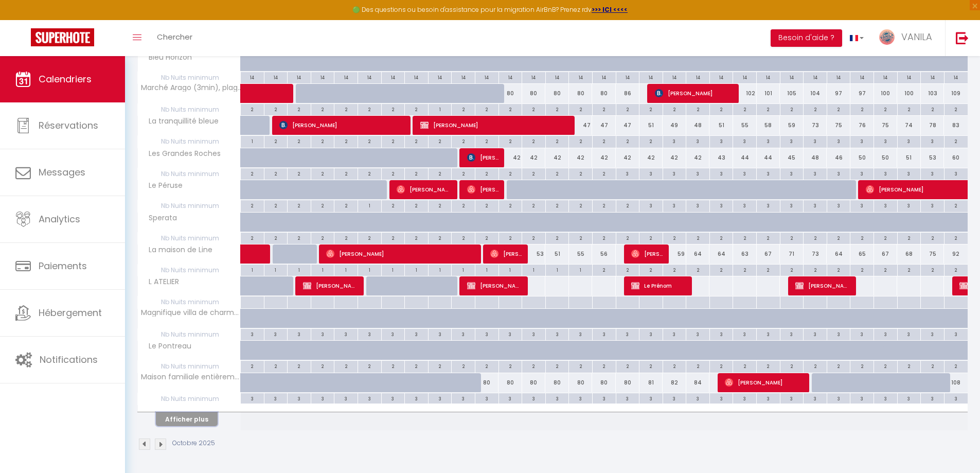
click at [205, 420] on button "Afficher plus" at bounding box center [187, 419] width 62 height 14
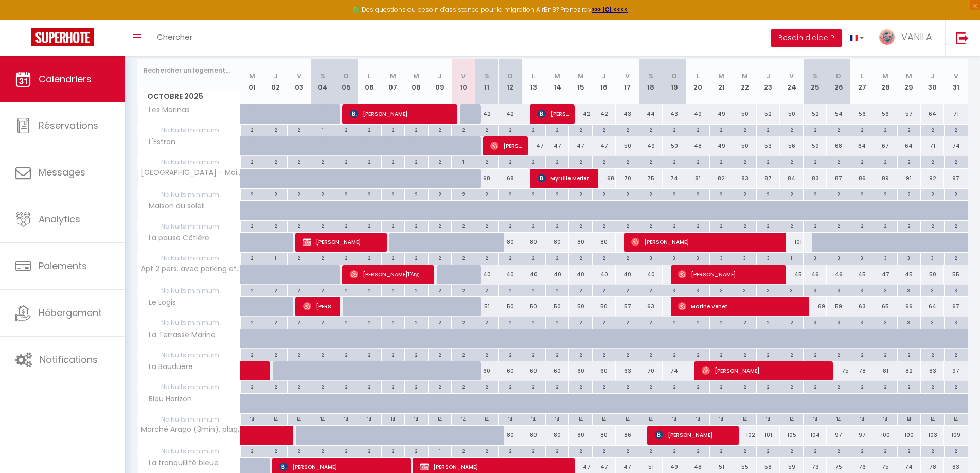
scroll to position [118, 0]
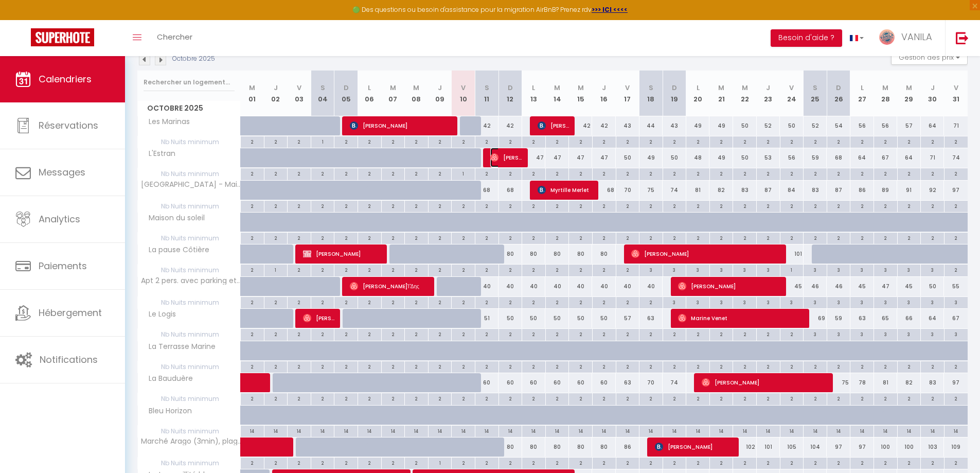
click at [506, 155] on span "[PERSON_NAME]" at bounding box center [505, 158] width 31 height 20
select select "22975"
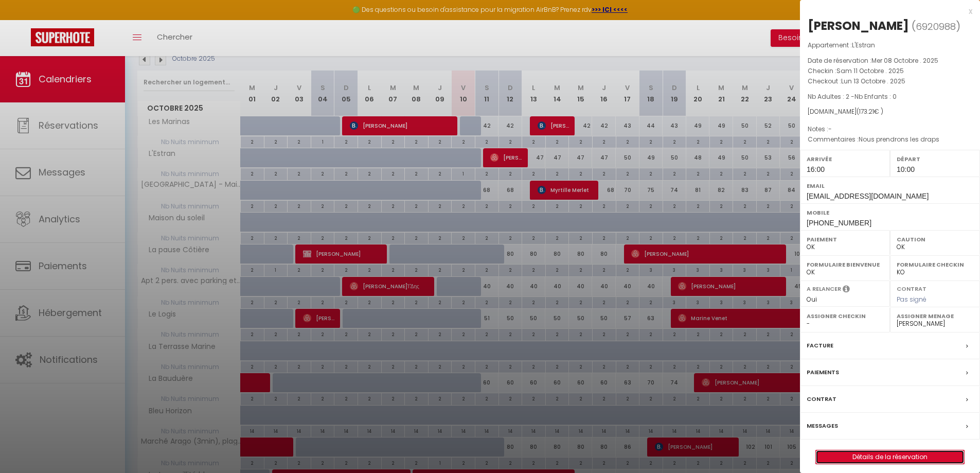
click at [868, 458] on link "Détails de la réservation" at bounding box center [889, 456] width 148 height 13
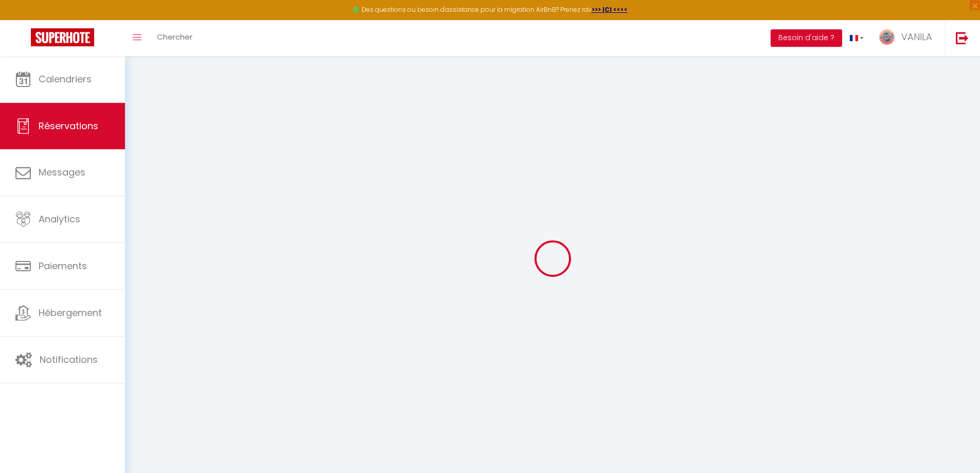
type input "[PERSON_NAME]"
type input "Guerri"
type input "[EMAIL_ADDRESS][DOMAIN_NAME]"
type input "[PHONE_NUMBER]"
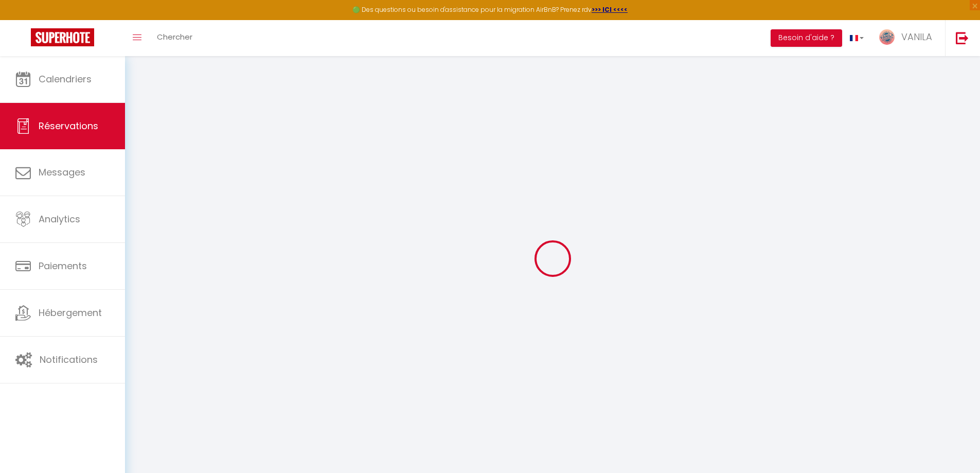
type input "[PHONE_NUMBER]"
select select
type input "31.36"
select select "41174"
select select "1"
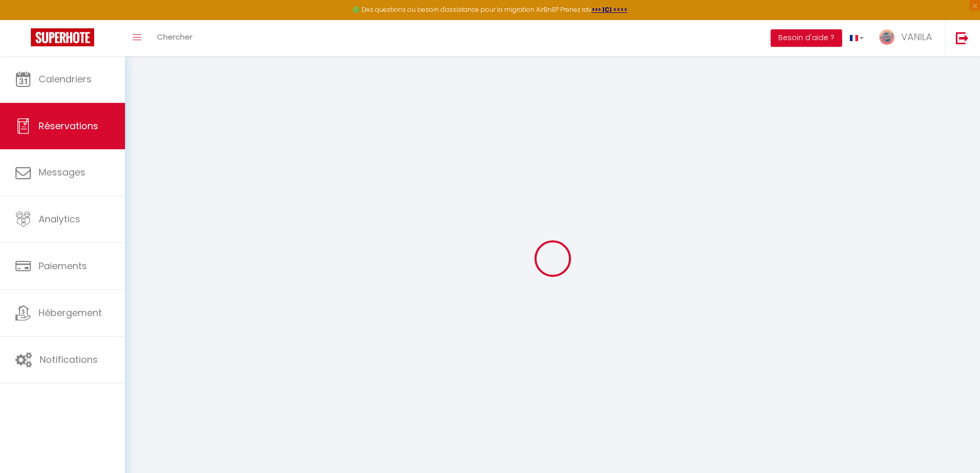
select select
type input "2"
select select "12"
select select
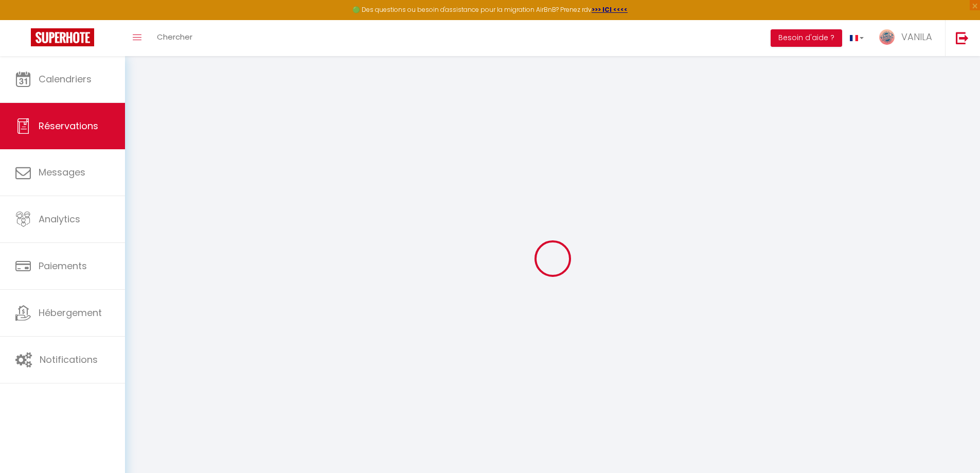
type input "127"
checkbox input "false"
type input "0"
select select "1"
type input "53"
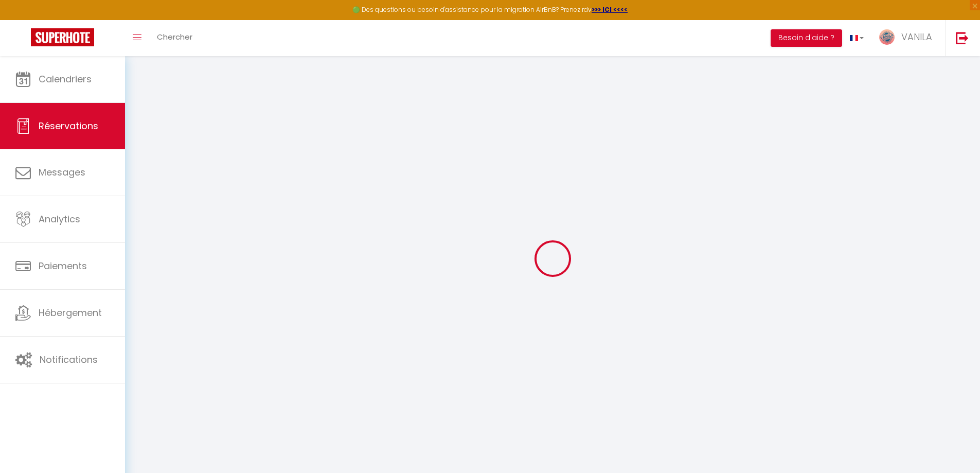
type input "0"
select select
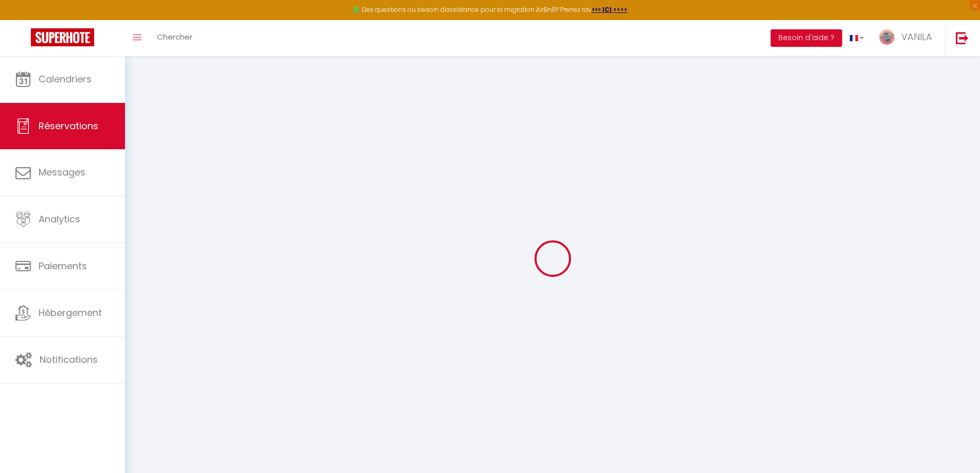
select select "15"
checkbox input "false"
select select
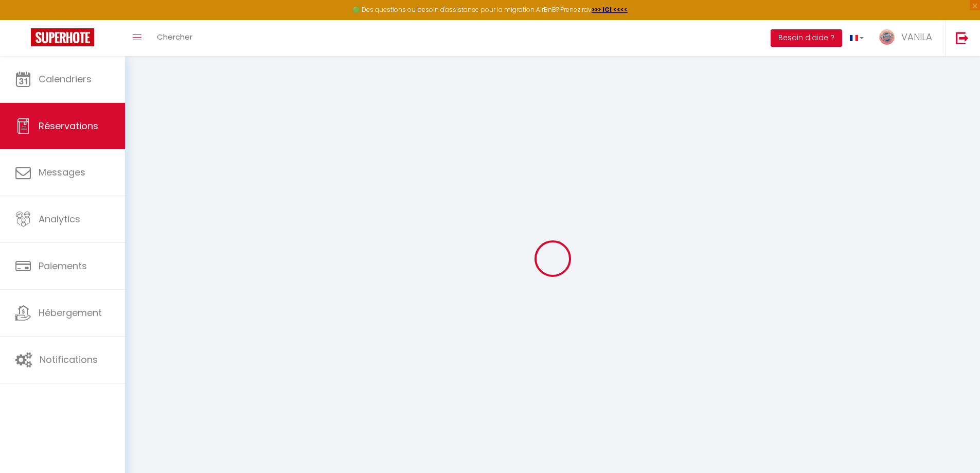
checkbox input "false"
select select
checkbox input "false"
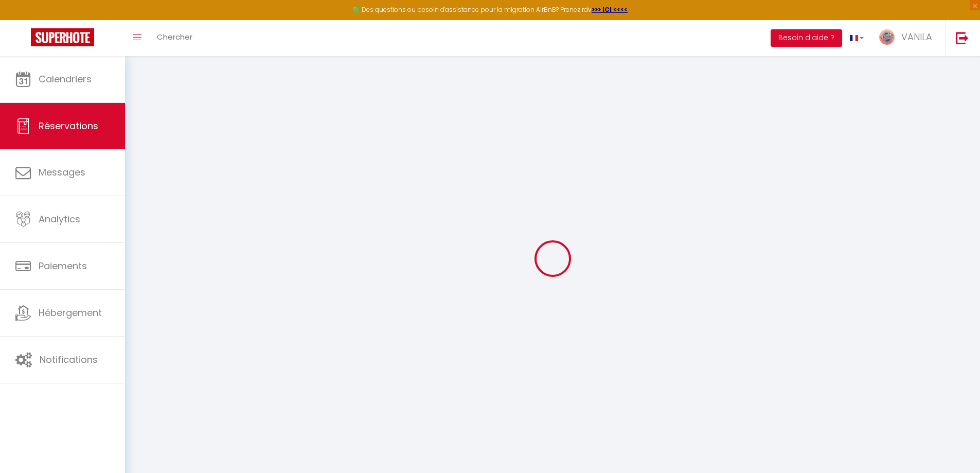
type textarea "Nous prendrons les draps"
select select
type input "43"
type input "3.21"
select select
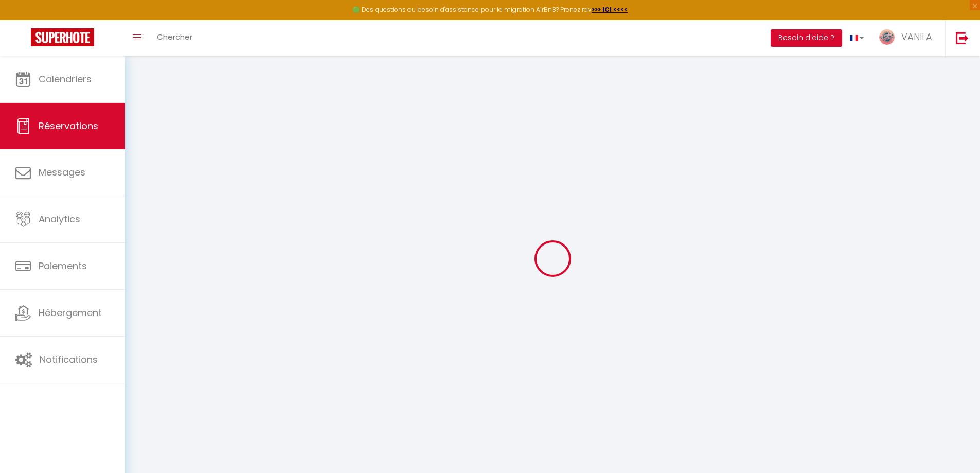
select select
checkbox input "false"
select select
checkbox input "false"
select select "16:00"
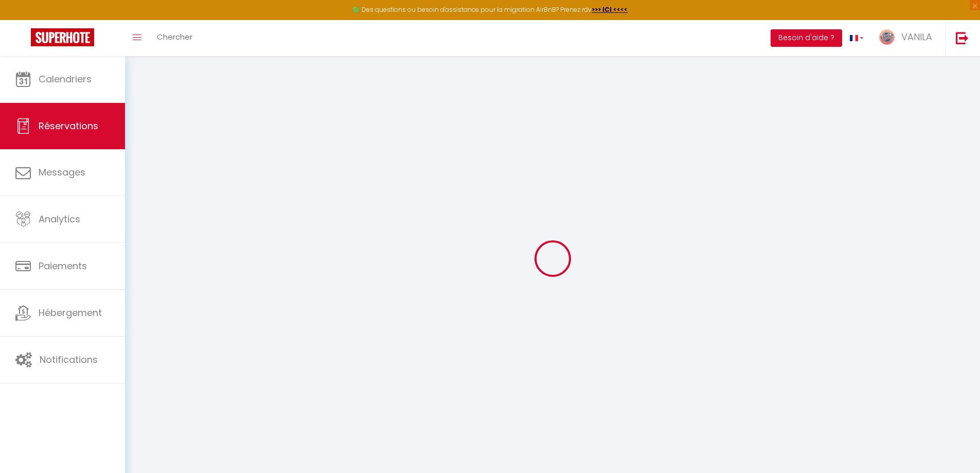
select select "10:00"
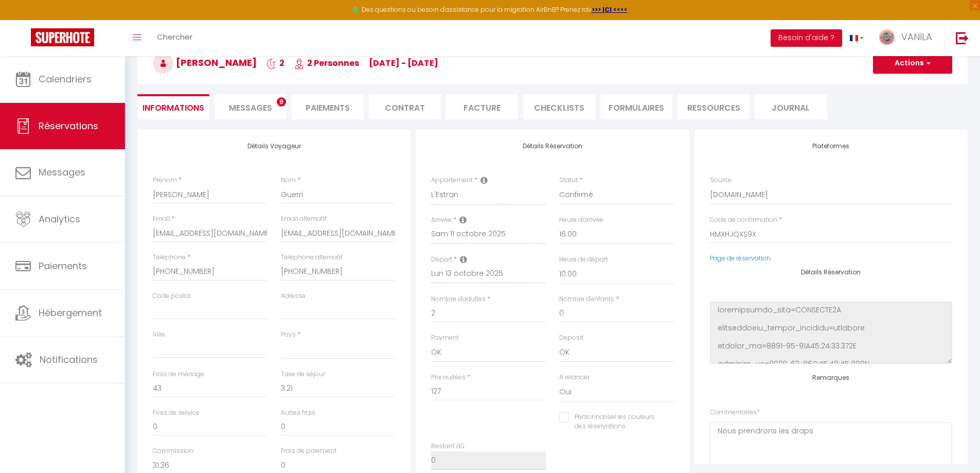
scroll to position [103, 0]
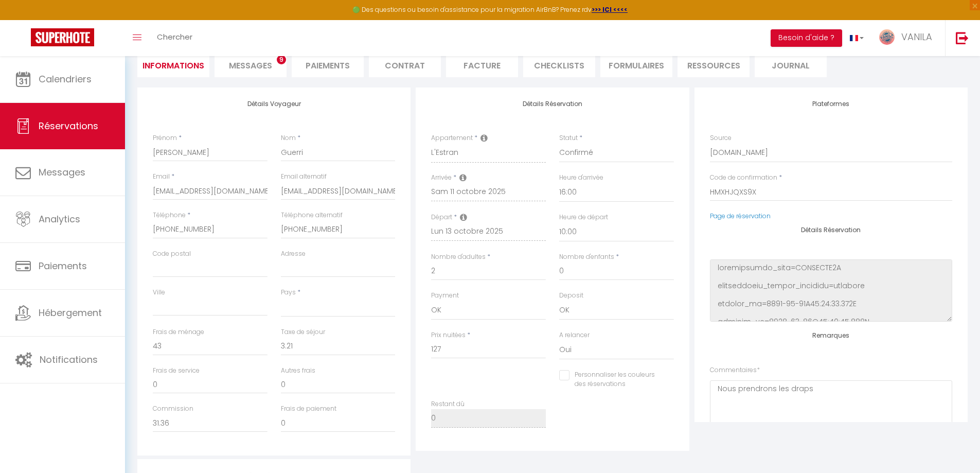
click at [244, 67] on span "Messages" at bounding box center [250, 66] width 43 height 12
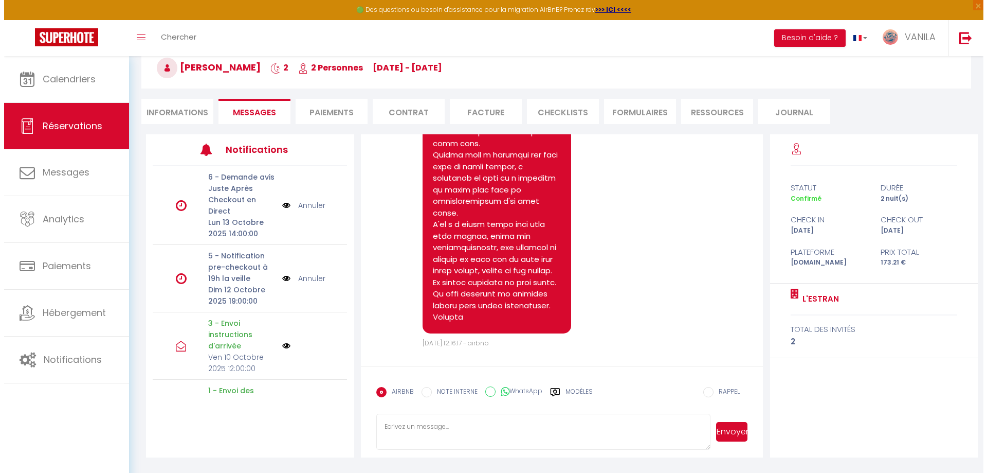
scroll to position [2105, 0]
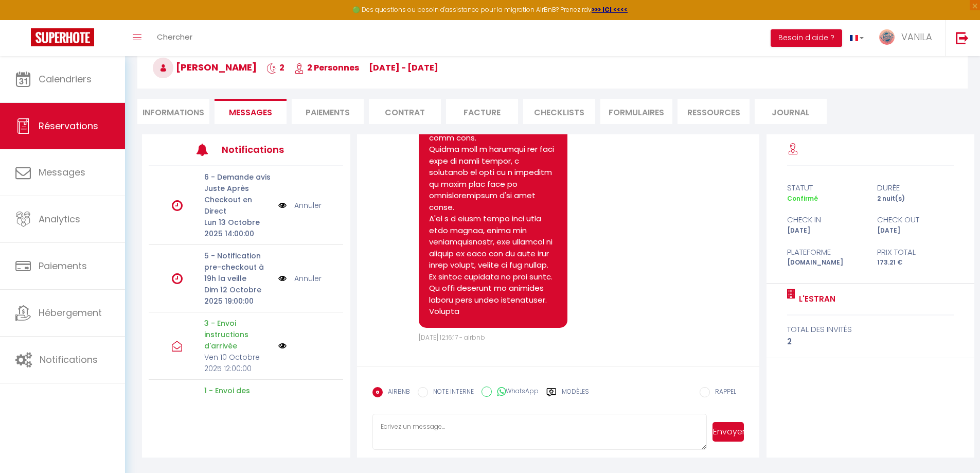
click at [330, 115] on li "Paiements" at bounding box center [328, 111] width 72 height 25
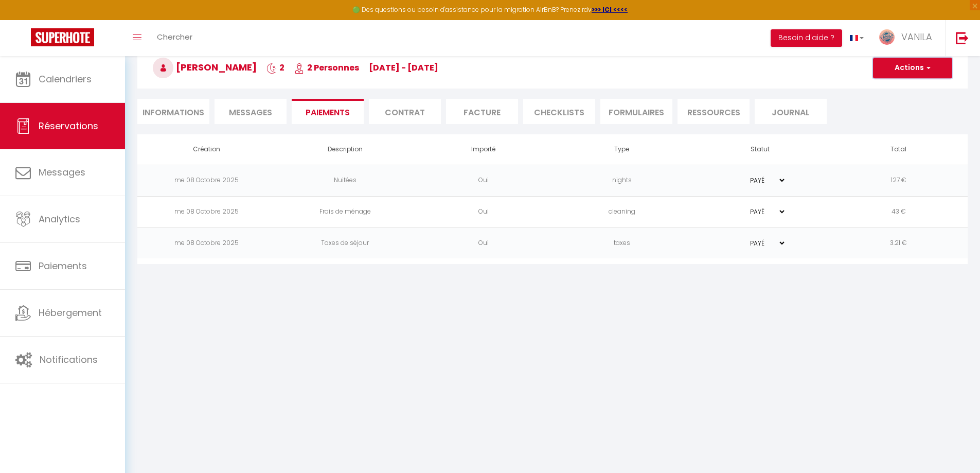
click at [888, 69] on button "Actions" at bounding box center [912, 68] width 79 height 21
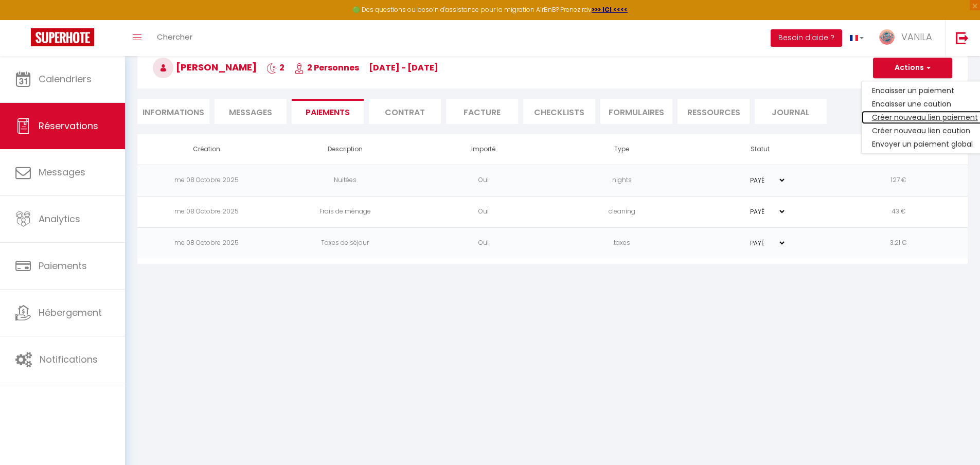
click at [898, 115] on link "Créer nouveau lien paiement" at bounding box center [924, 117] width 126 height 13
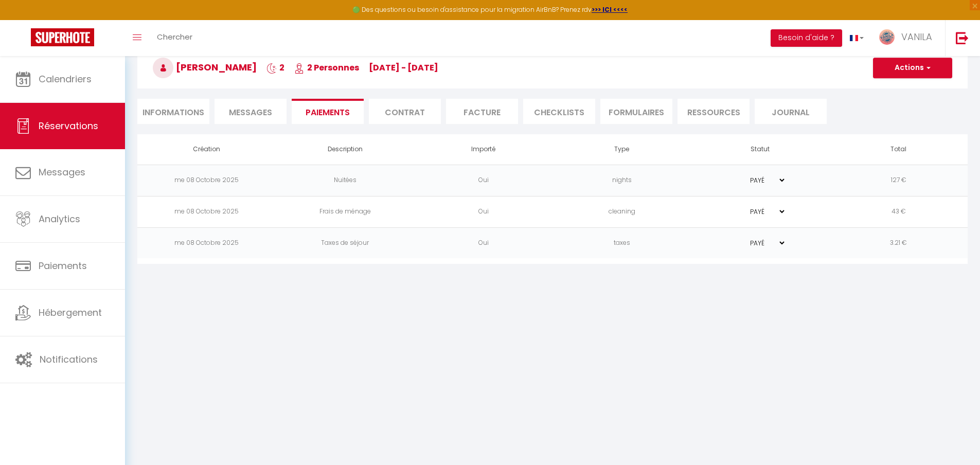
select select "nights"
type input "[EMAIL_ADDRESS][DOMAIN_NAME]"
select select "4354"
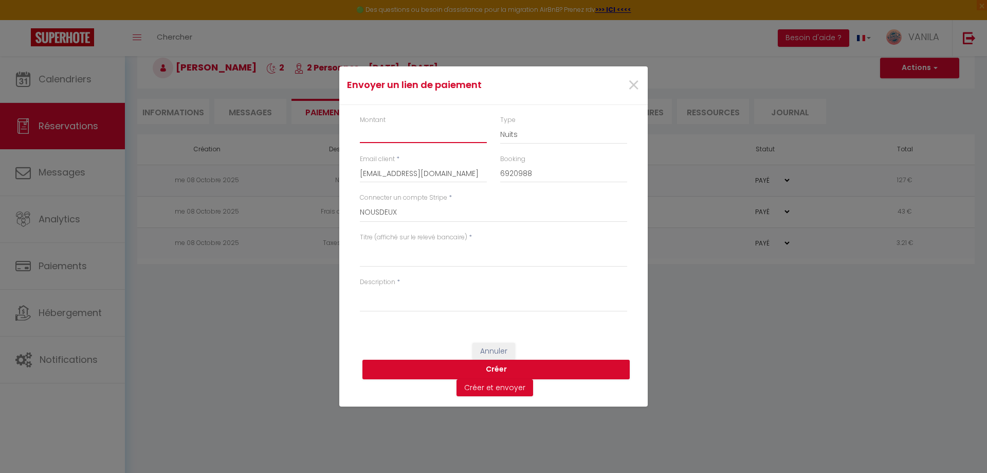
click at [410, 134] on input "Montant" at bounding box center [423, 133] width 127 height 19
type input "17"
click at [549, 137] on select "Nuits Frais de ménage Taxe de séjour [GEOGRAPHIC_DATA]" at bounding box center [563, 134] width 127 height 20
select select "other"
click at [500, 124] on select "Nuits Frais de ménage Taxe de séjour [GEOGRAPHIC_DATA]" at bounding box center [563, 134] width 127 height 20
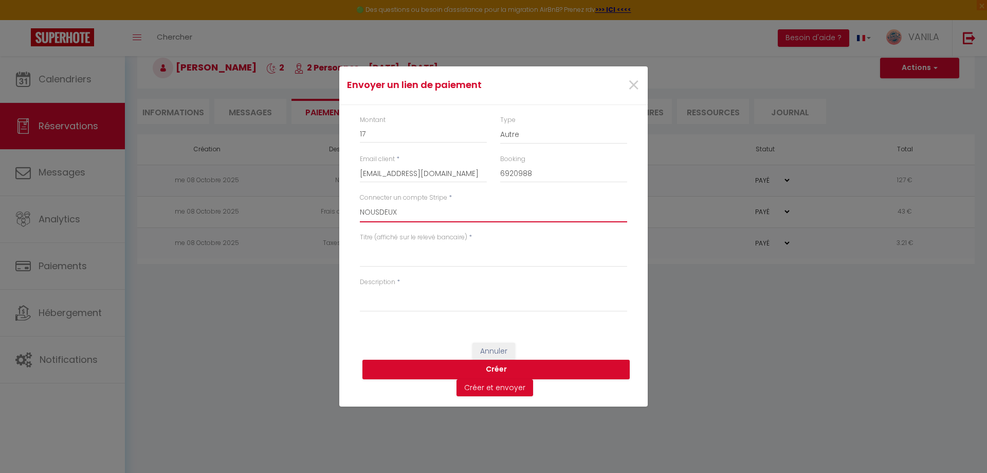
click at [426, 220] on select "NOUSDEUX [PERSON_NAME] L ATELIER [PERSON_NAME]" at bounding box center [493, 213] width 267 height 20
select select "16241"
click at [360, 203] on select "NOUSDEUX [PERSON_NAME] L ATELIER [PERSON_NAME]" at bounding box center [493, 213] width 267 height 20
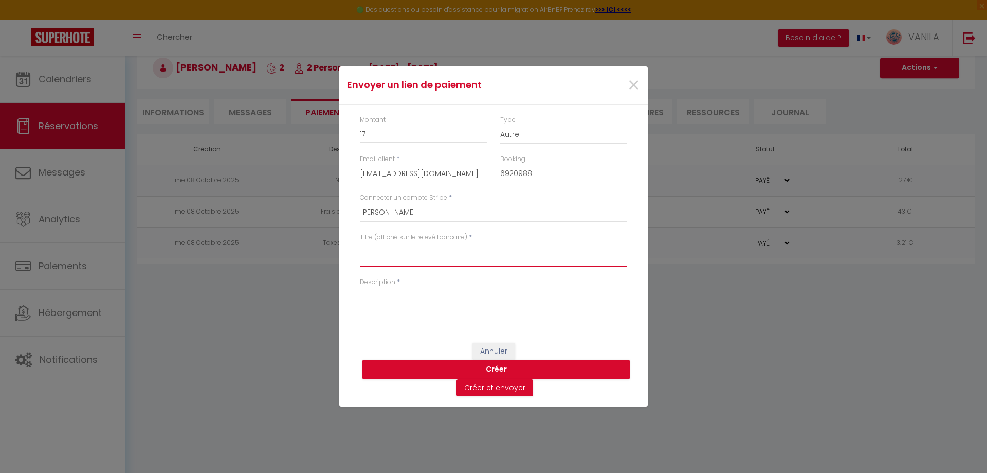
click at [413, 260] on textarea "Titre (affiché sur le relevé bancaire)" at bounding box center [493, 254] width 267 height 25
type textarea "Kit draps"
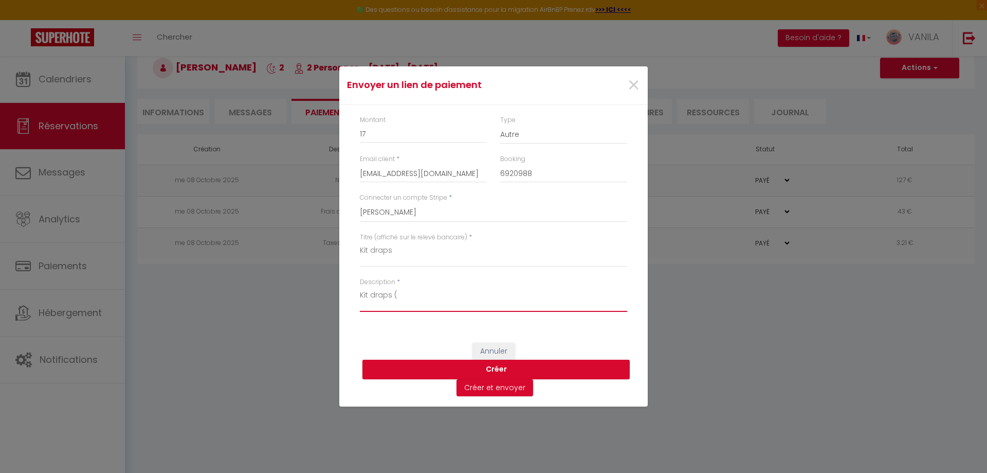
click at [423, 295] on textarea "Kit draps (" at bounding box center [493, 299] width 267 height 25
click at [425, 295] on textarea "Kit draps (" at bounding box center [493, 299] width 267 height 25
type textarea "Kit draps (17€)"
click at [482, 370] on button "Créer" at bounding box center [495, 369] width 267 height 20
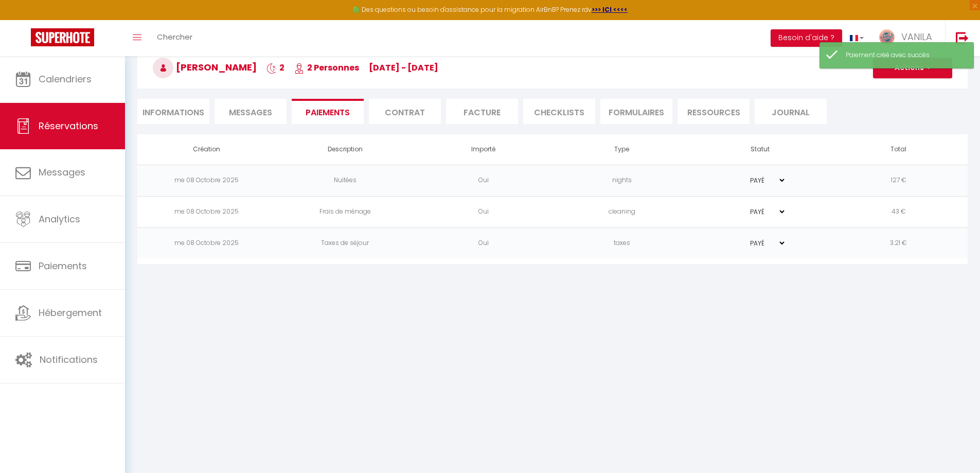
select select "0"
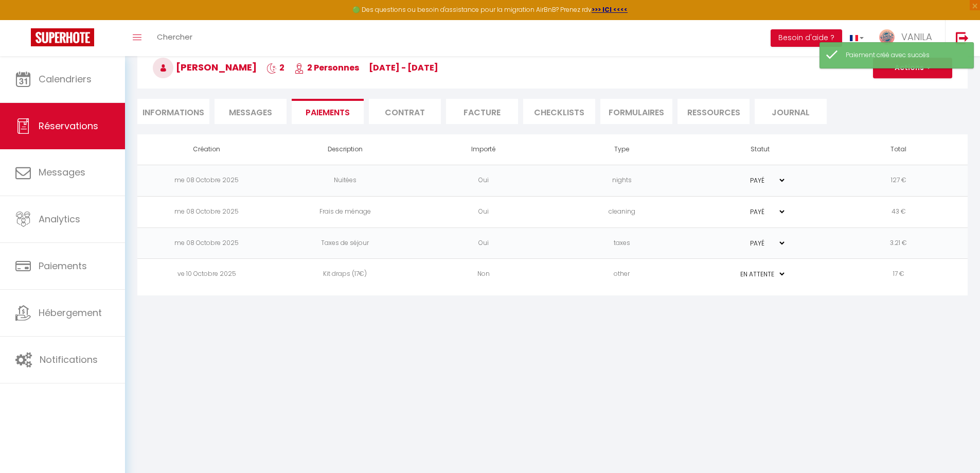
click at [344, 273] on td "Kit draps (17€)" at bounding box center [345, 274] width 138 height 31
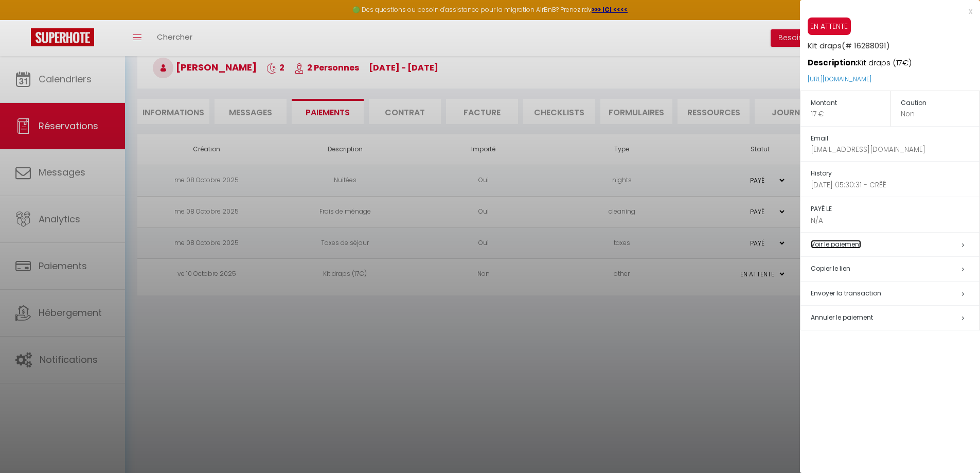
click at [845, 245] on link "Voir le paiement" at bounding box center [835, 244] width 50 height 9
click at [833, 291] on span "Envoyer la transaction" at bounding box center [845, 292] width 70 height 9
type input "[EMAIL_ADDRESS][DOMAIN_NAME]"
type input "Payment request"
type textarea "Hi, We invite you to click on the link below to make the payment: Title : Kit d…"
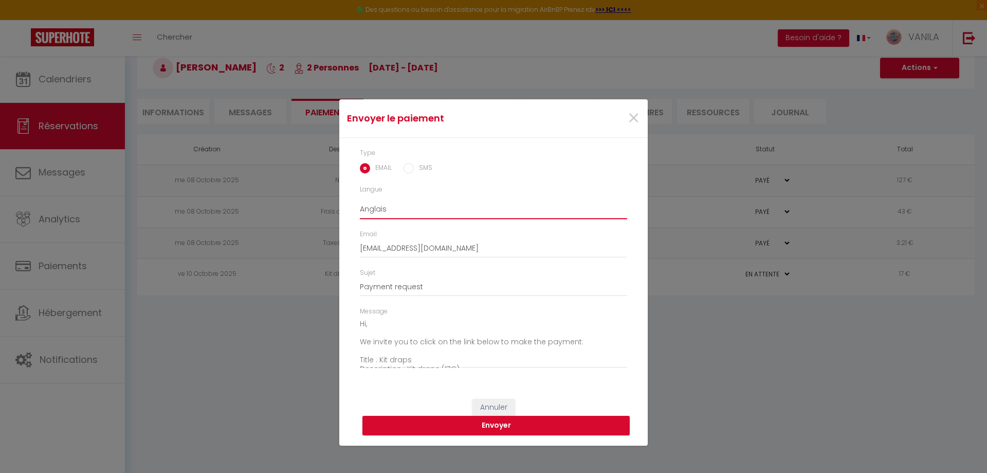
click at [421, 209] on select "Anglais Français Espagnol Portugais" at bounding box center [493, 209] width 267 height 20
select select "fr"
click at [360, 199] on select "Anglais Français Espagnol Portugais" at bounding box center [493, 209] width 267 height 20
type input "Demande de paiement"
type textarea "Bonjour, Nous vous invitons à cliquer sur le lien ci-dessous pour effectuer le …"
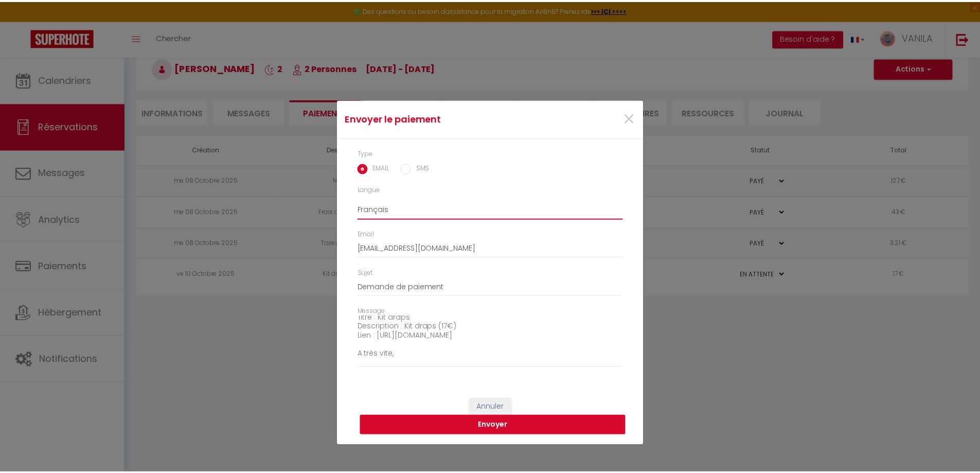
scroll to position [72, 0]
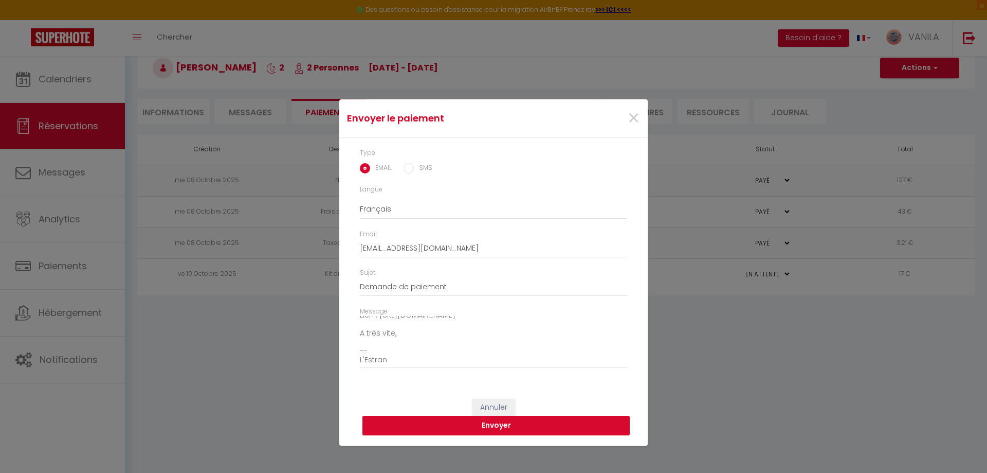
click at [496, 429] on button "Envoyer" at bounding box center [495, 425] width 267 height 20
click at [636, 120] on span "×" at bounding box center [633, 118] width 13 height 31
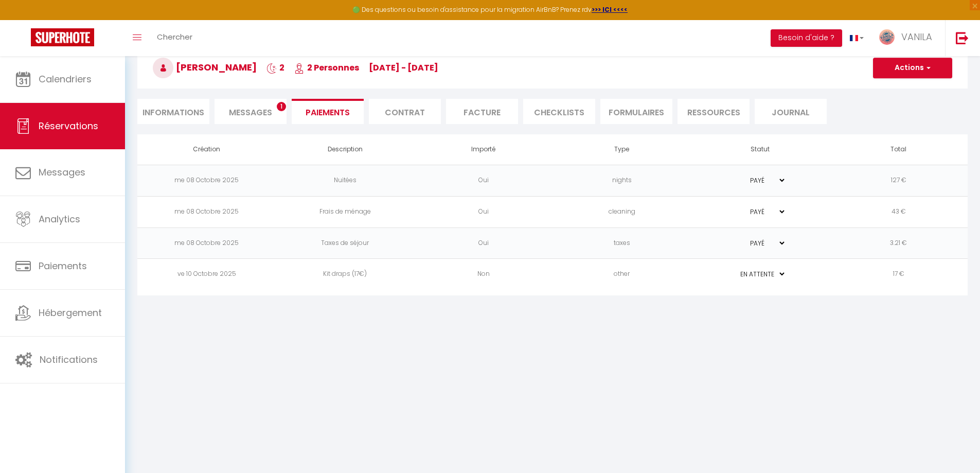
click at [255, 110] on span "Messages" at bounding box center [250, 112] width 43 height 12
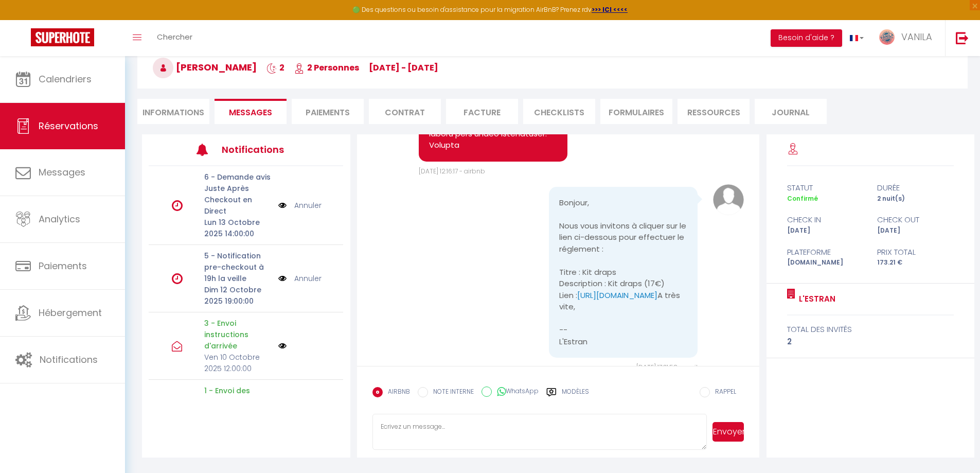
scroll to position [2233, 0]
click at [341, 114] on li "Paiements" at bounding box center [328, 111] width 72 height 25
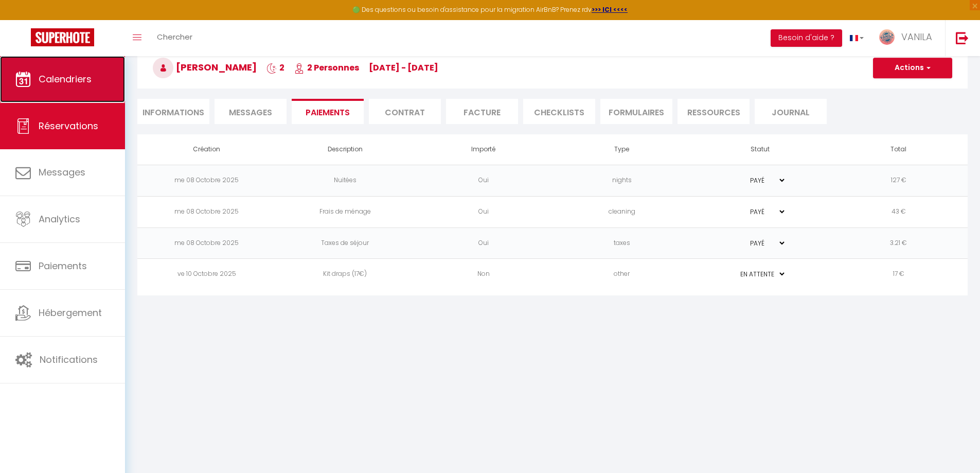
click at [68, 88] on link "Calendriers" at bounding box center [62, 79] width 125 height 46
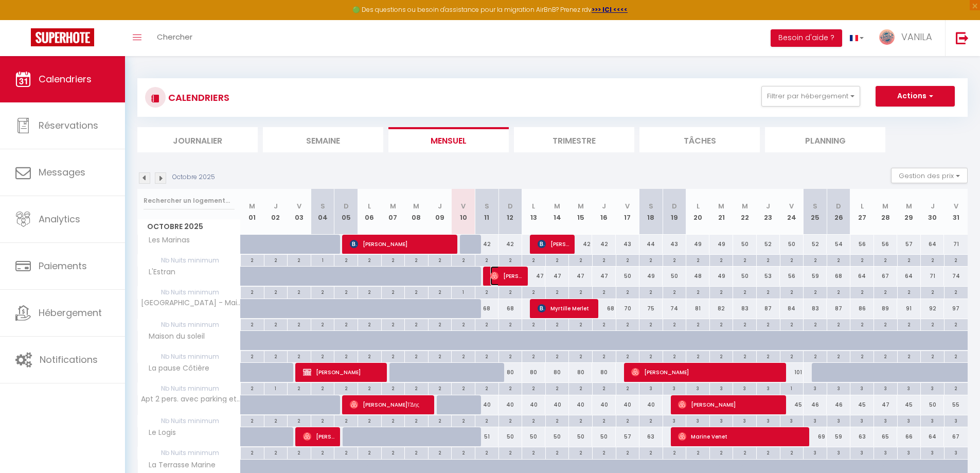
click at [514, 272] on span "[PERSON_NAME]" at bounding box center [505, 276] width 31 height 20
select select "OK"
select select "1"
select select "0"
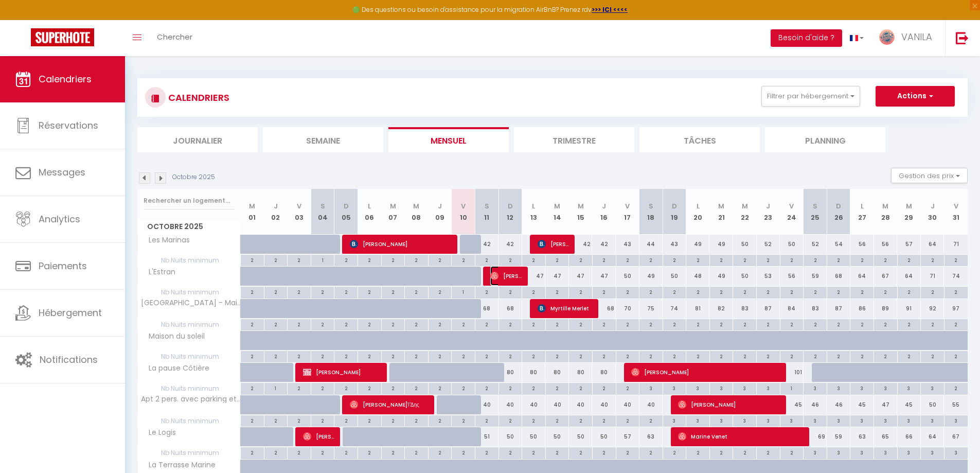
select select "1"
select select
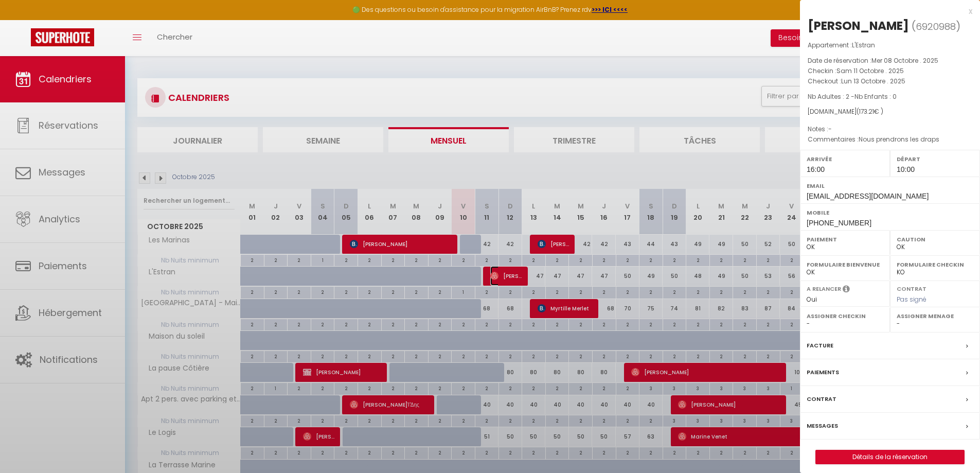
select select "22975"
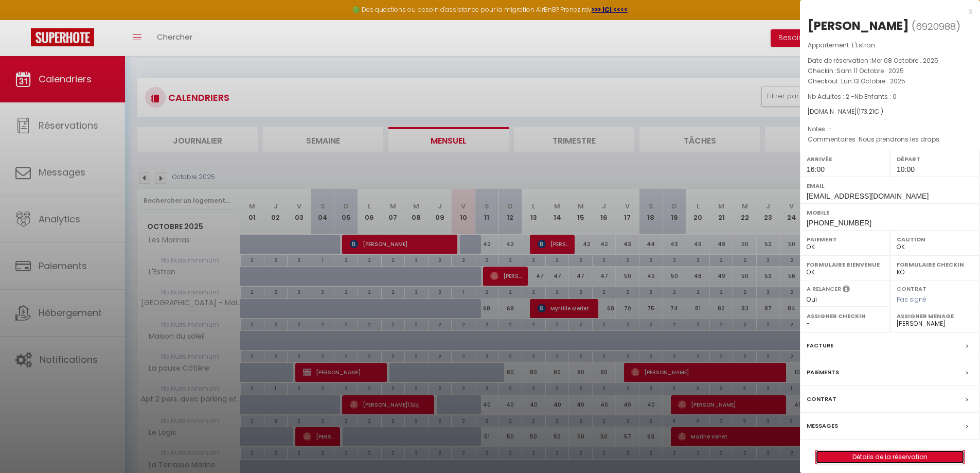
click at [880, 458] on link "Détails de la réservation" at bounding box center [889, 456] width 148 height 13
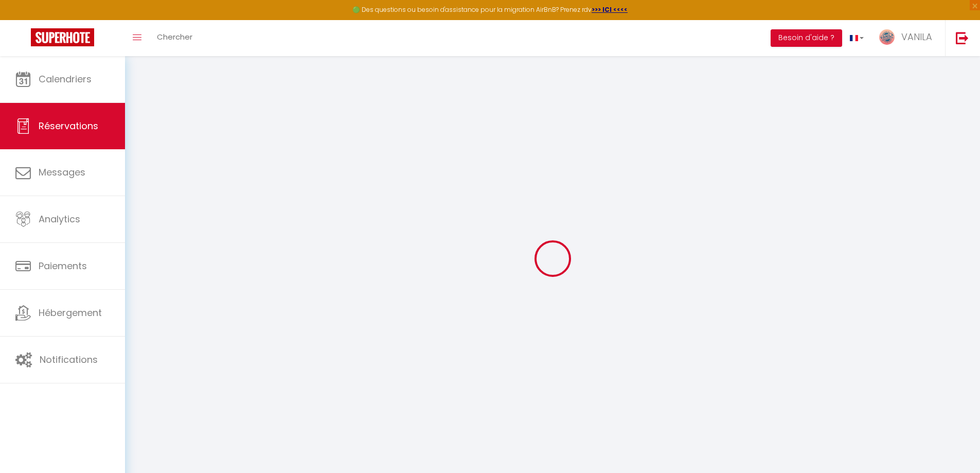
type input "[PERSON_NAME]"
type input "Guerri"
type input "[EMAIL_ADDRESS][DOMAIN_NAME]"
type input "[PHONE_NUMBER]"
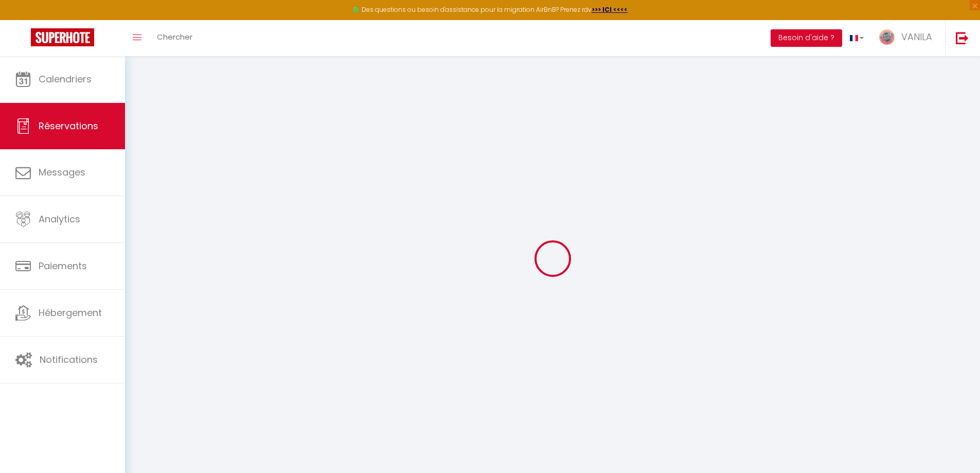
type input "[PHONE_NUMBER]"
select select
type input "31.36"
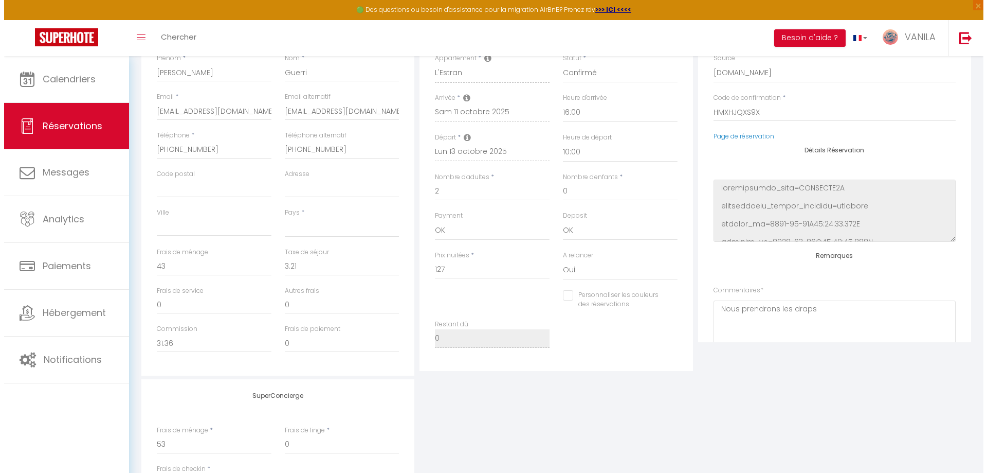
scroll to position [51, 0]
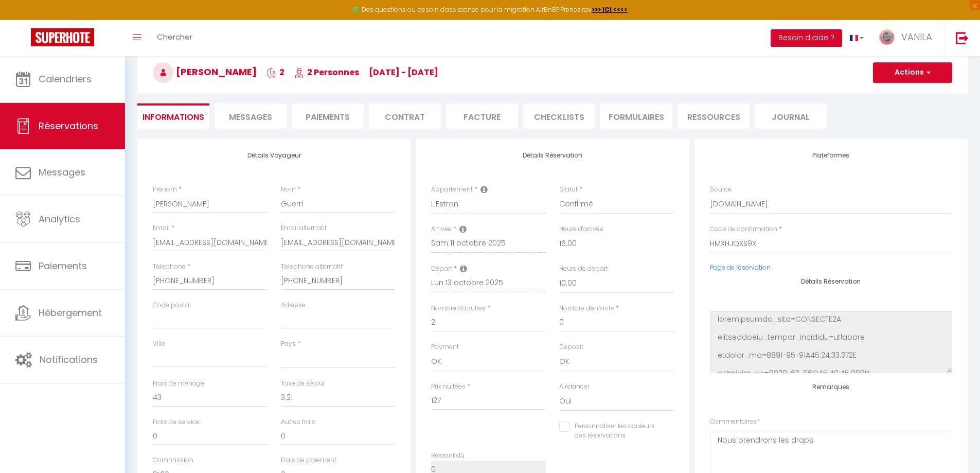
click at [339, 117] on li "Paiements" at bounding box center [328, 115] width 72 height 25
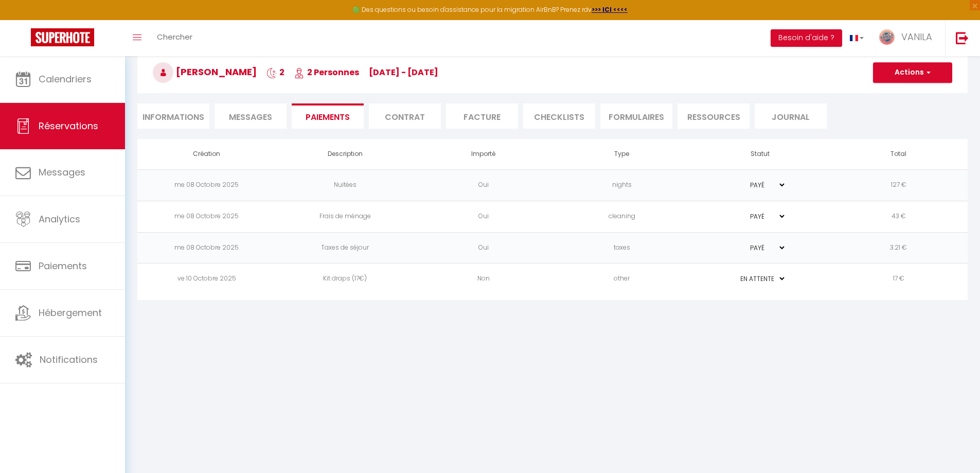
click at [898, 277] on td "17 €" at bounding box center [898, 278] width 138 height 31
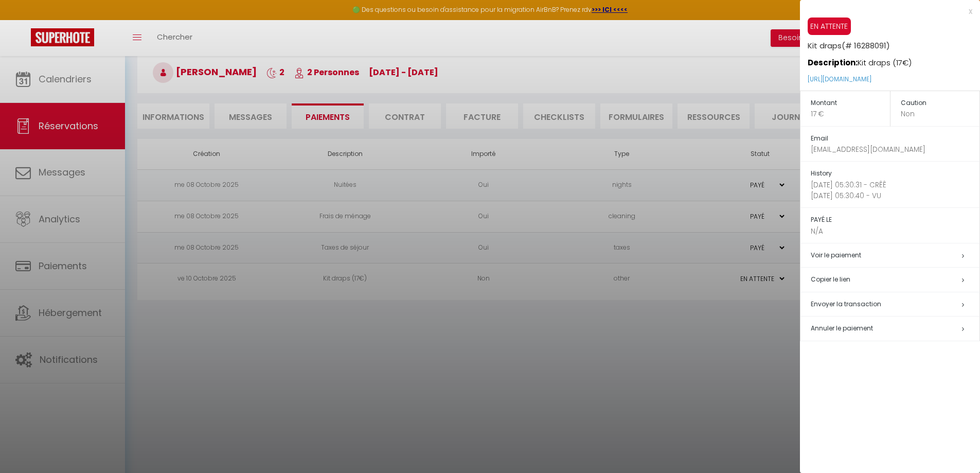
click at [849, 327] on span "Annuler le paiement" at bounding box center [841, 327] width 62 height 9
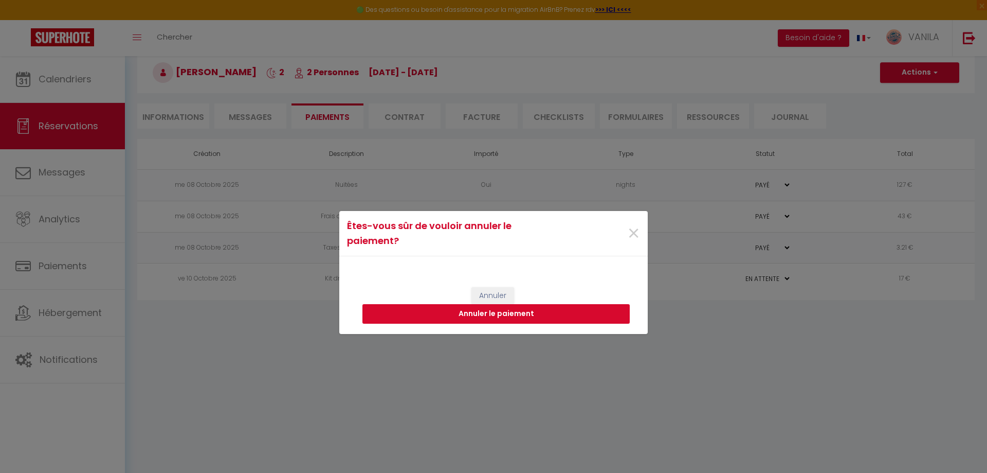
click at [532, 311] on button "Annuler le paiement" at bounding box center [495, 314] width 267 height 20
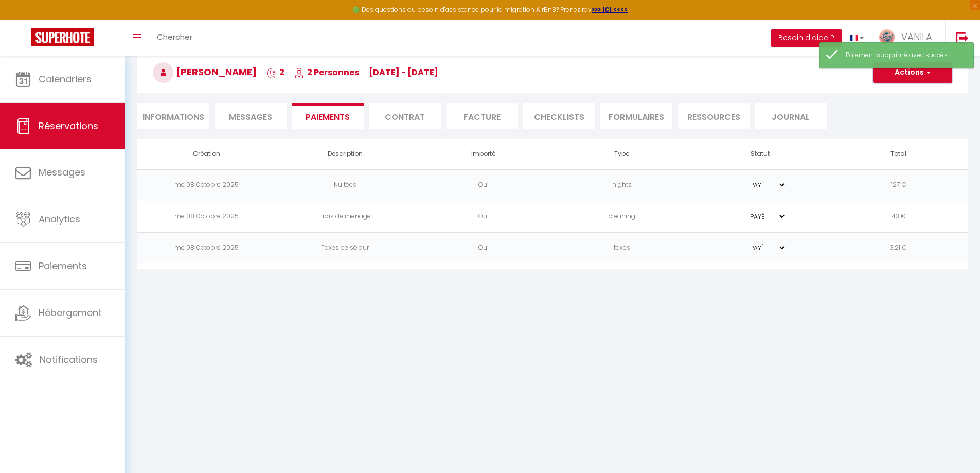
click at [913, 72] on button "Actions" at bounding box center [912, 72] width 79 height 21
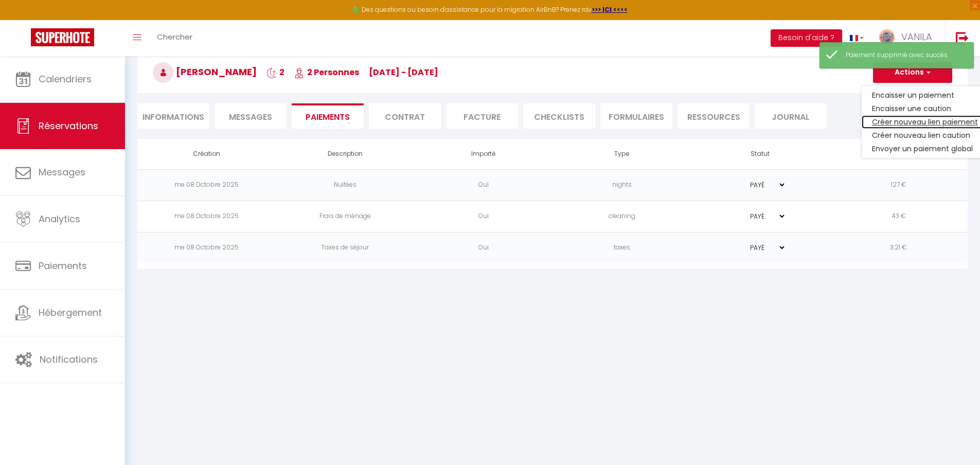
click at [891, 121] on link "Créer nouveau lien paiement" at bounding box center [924, 121] width 126 height 13
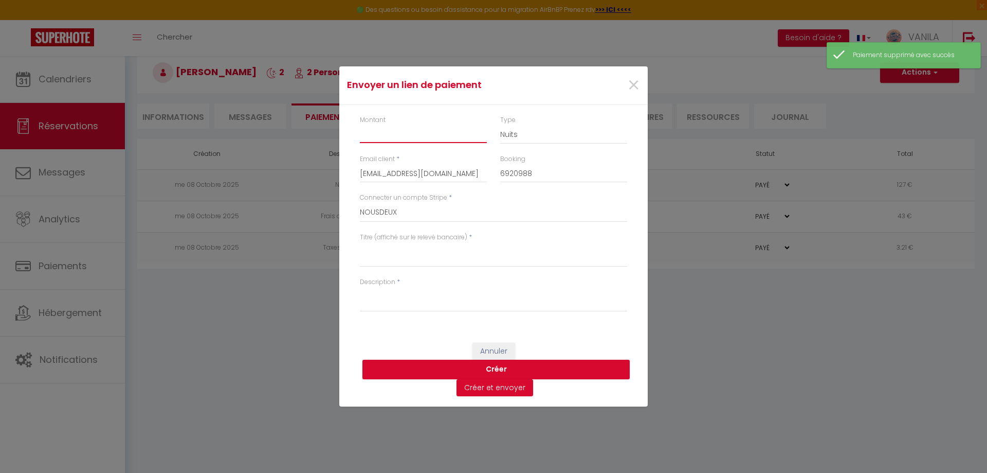
click at [473, 135] on input "Montant" at bounding box center [423, 133] width 127 height 19
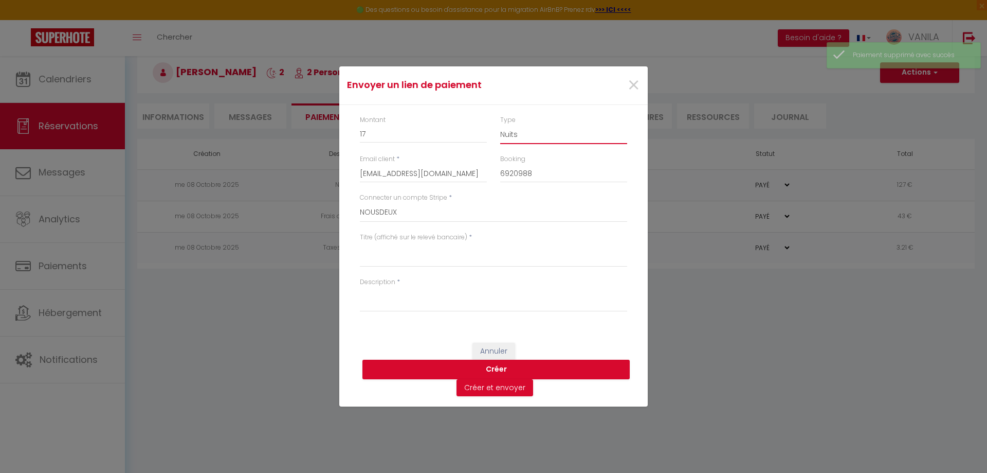
click at [530, 139] on select "Nuits Frais de ménage Taxe de séjour [GEOGRAPHIC_DATA]" at bounding box center [563, 134] width 127 height 20
click at [500, 124] on select "Nuits Frais de ménage Taxe de séjour [GEOGRAPHIC_DATA]" at bounding box center [563, 134] width 127 height 20
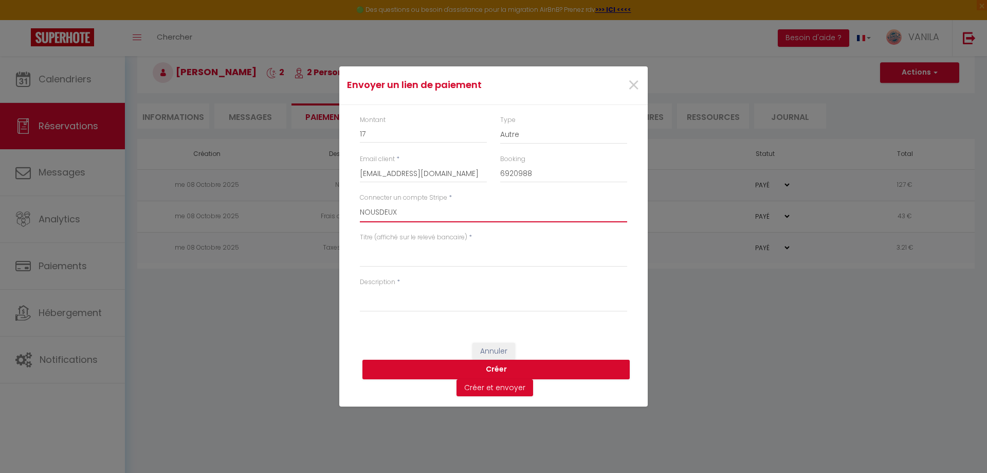
click at [413, 215] on select "NOUSDEUX [PERSON_NAME] L ATELIER [PERSON_NAME]" at bounding box center [493, 213] width 267 height 20
click at [360, 203] on select "NOUSDEUX [PERSON_NAME] L ATELIER [PERSON_NAME]" at bounding box center [493, 213] width 267 height 20
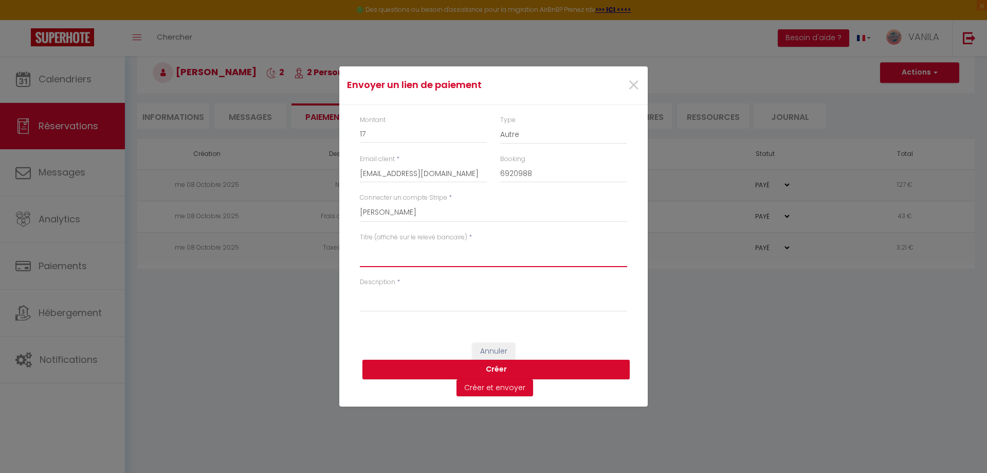
click at [393, 253] on textarea "Titre (affiché sur le relevé bancaire)" at bounding box center [493, 254] width 267 height 25
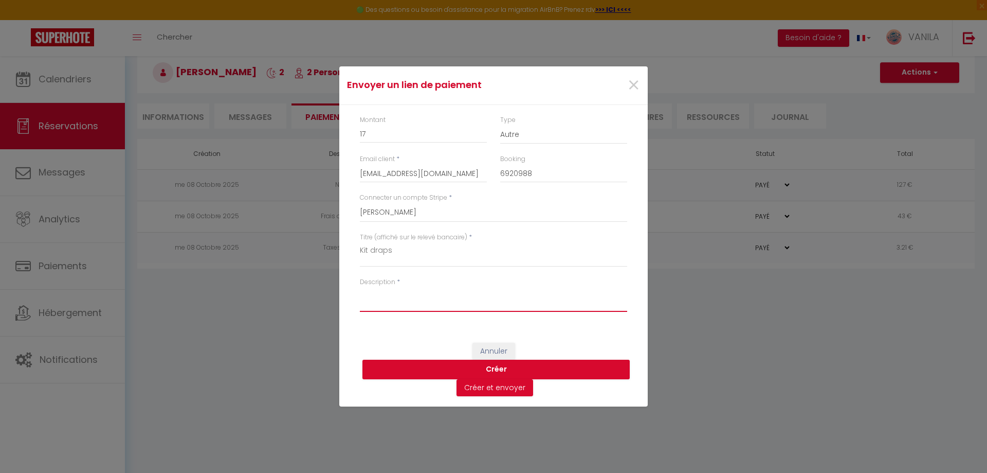
paste textarea "Kit draps"
click at [434, 173] on input "[EMAIL_ADDRESS][DOMAIN_NAME]" at bounding box center [423, 173] width 127 height 19
click at [507, 388] on button "Créer et envoyer" at bounding box center [495, 387] width 77 height 17
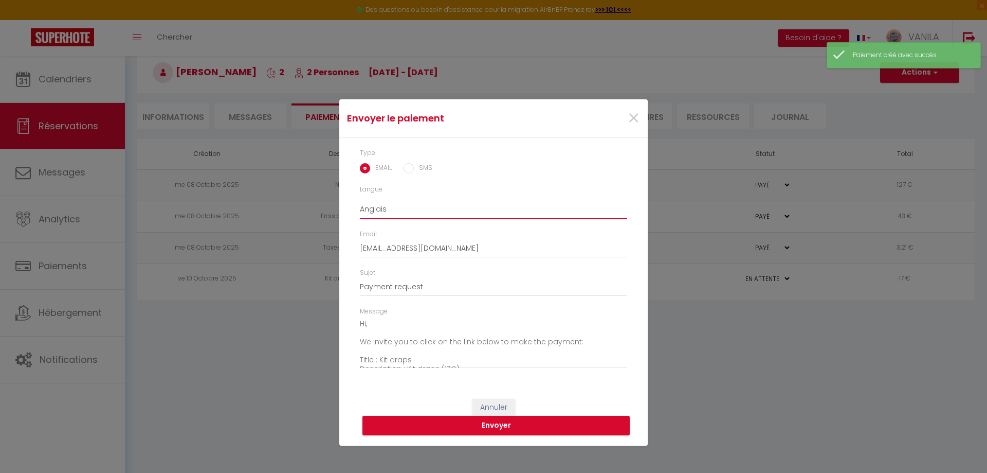
click at [382, 203] on select "Anglais Français Espagnol Portugais" at bounding box center [493, 209] width 267 height 20
click at [360, 199] on select "Anglais Français Espagnol Portugais" at bounding box center [493, 209] width 267 height 20
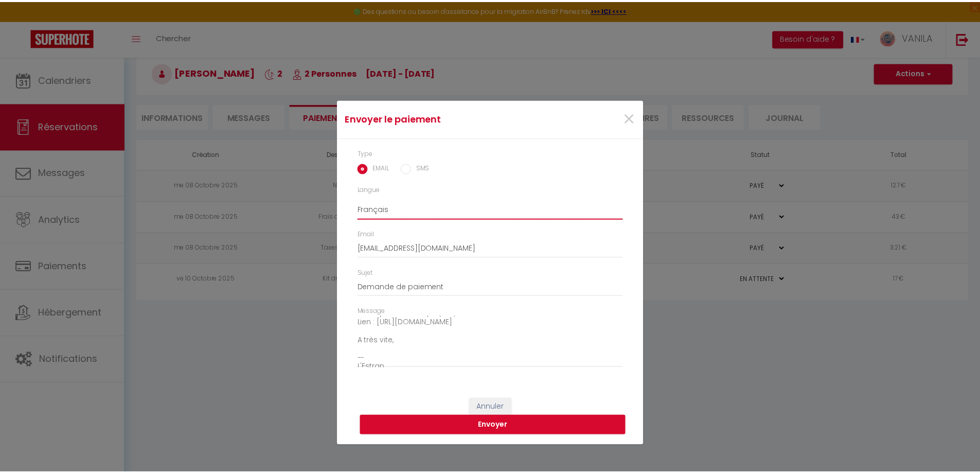
scroll to position [72, 0]
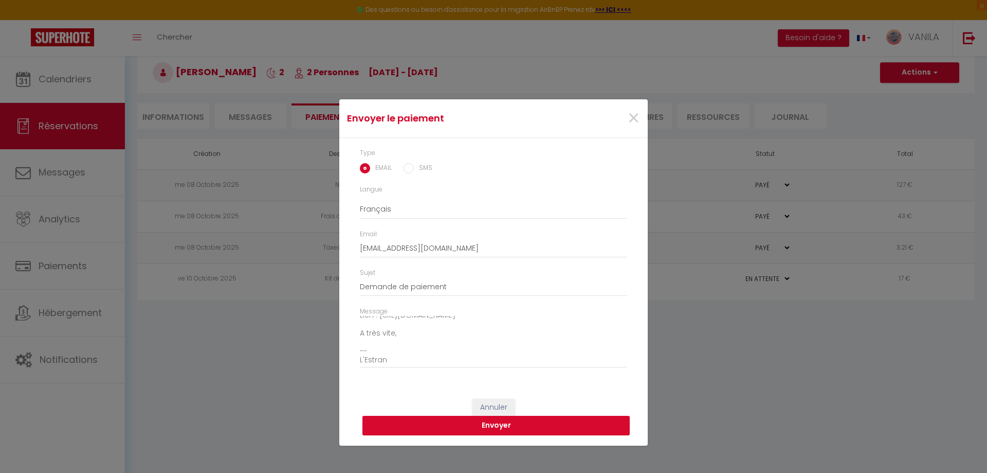
click at [514, 432] on button "Envoyer" at bounding box center [495, 425] width 267 height 20
click at [504, 423] on button "Envoyer" at bounding box center [495, 425] width 267 height 20
click at [637, 118] on span "×" at bounding box center [633, 118] width 13 height 31
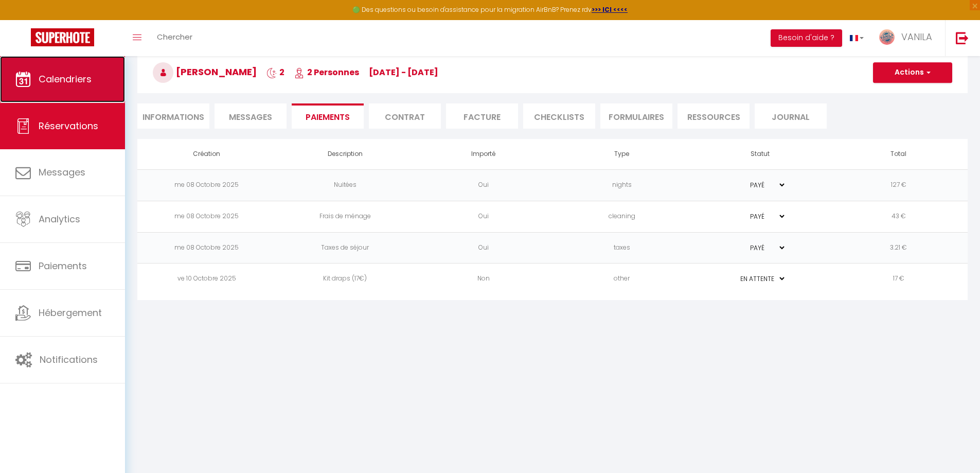
click at [72, 85] on span "Calendriers" at bounding box center [65, 78] width 53 height 13
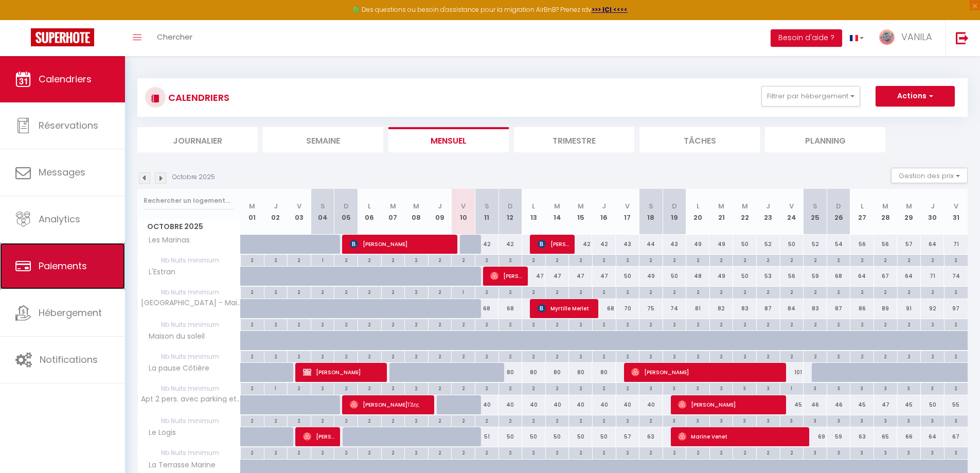
click at [69, 259] on span "Paiements" at bounding box center [63, 265] width 48 height 13
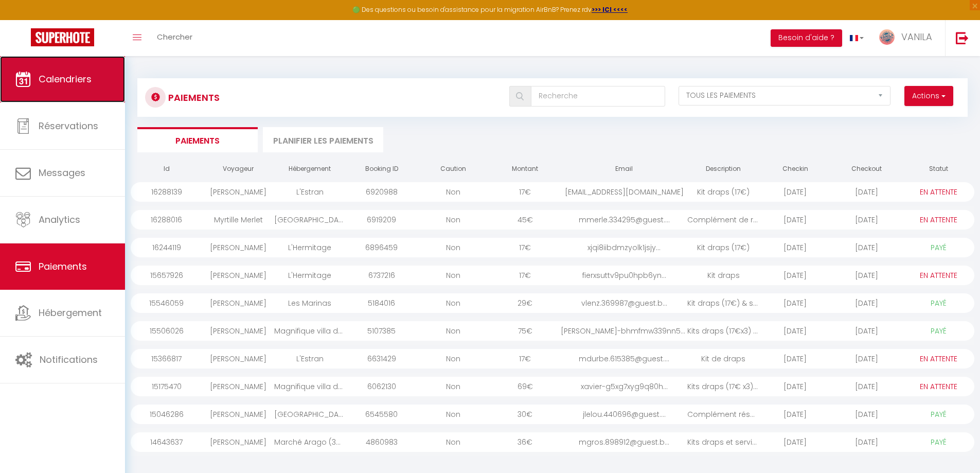
click at [53, 85] on span "Calendriers" at bounding box center [65, 78] width 53 height 13
